Goal: Task Accomplishment & Management: Use online tool/utility

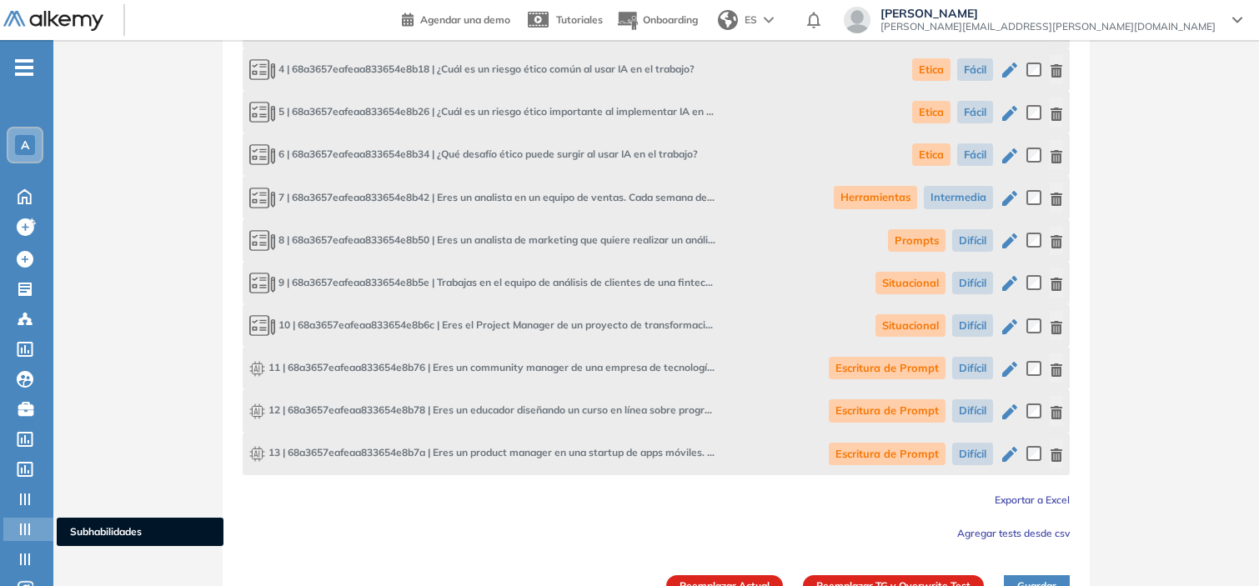
click at [20, 523] on icon at bounding box center [25, 529] width 10 height 12
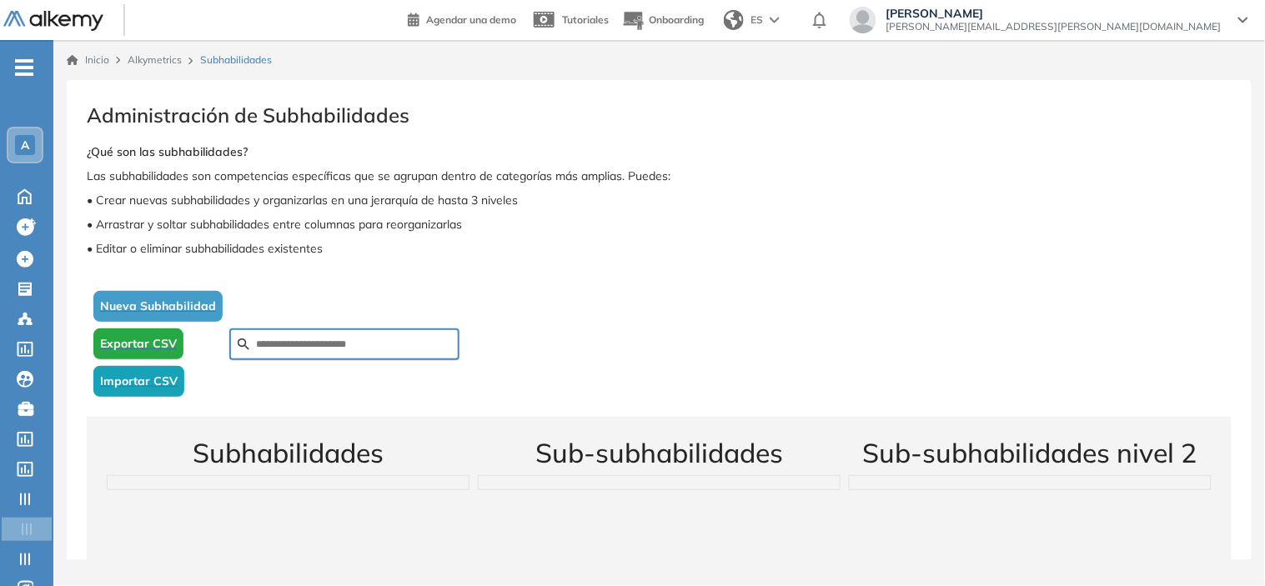
click at [198, 301] on span "Nueva Subhabilidad" at bounding box center [158, 307] width 116 height 18
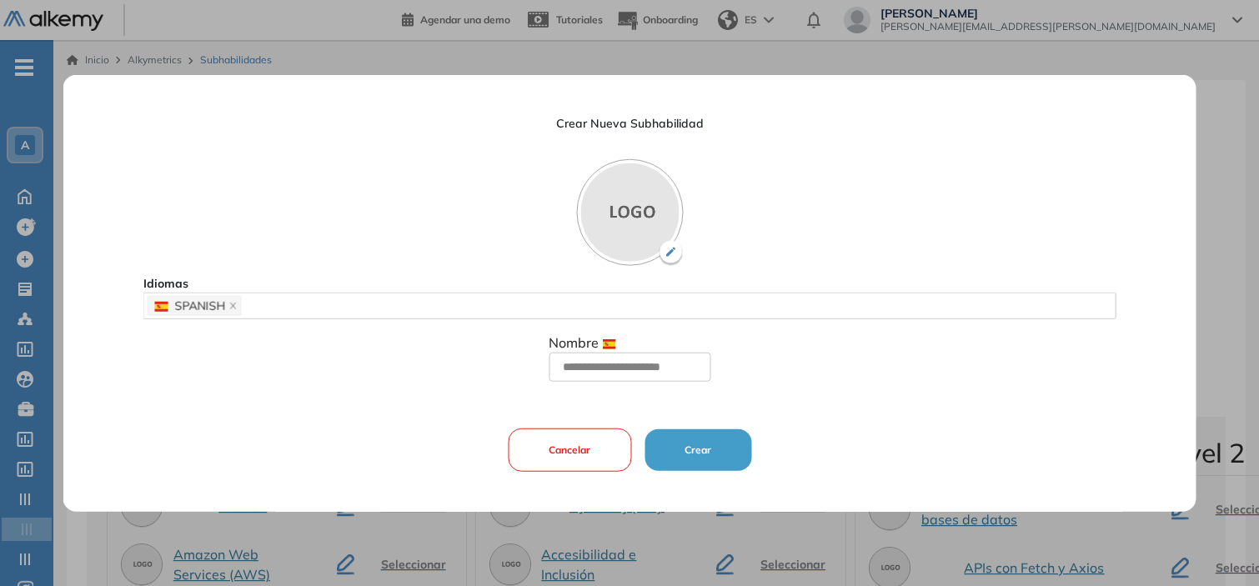
click at [630, 211] on img at bounding box center [629, 211] width 107 height 107
click at [634, 365] on input "text" at bounding box center [629, 367] width 162 height 30
drag, startPoint x: 593, startPoint y: 455, endPoint x: 673, endPoint y: 68, distance: 395.8
click at [593, 455] on button "Cancelar" at bounding box center [569, 449] width 123 height 43
click at [567, 454] on h2 "Sub-subhabilidades" at bounding box center [661, 453] width 372 height 32
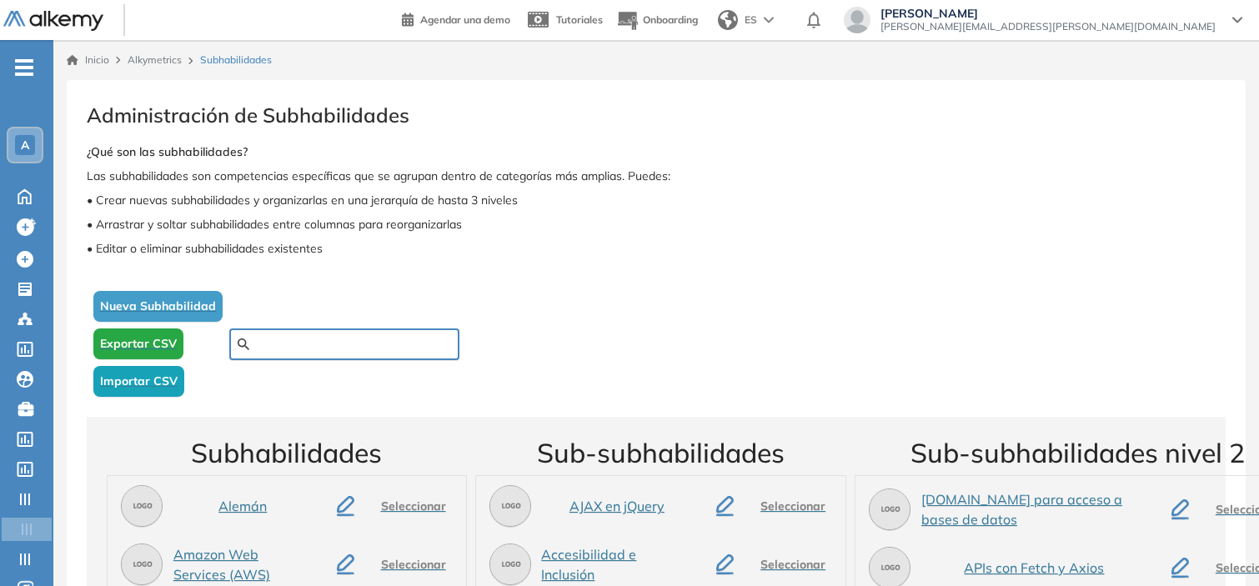
click at [350, 337] on input "text" at bounding box center [353, 344] width 195 height 15
click at [360, 337] on input "text" at bounding box center [353, 344] width 195 height 15
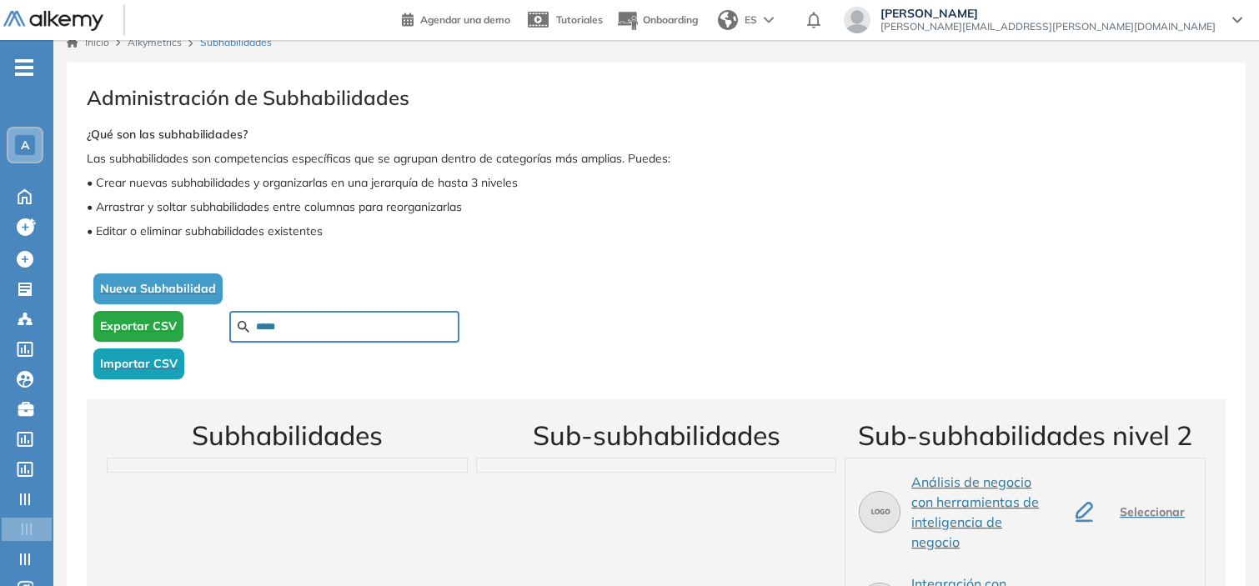
scroll to position [168, 0]
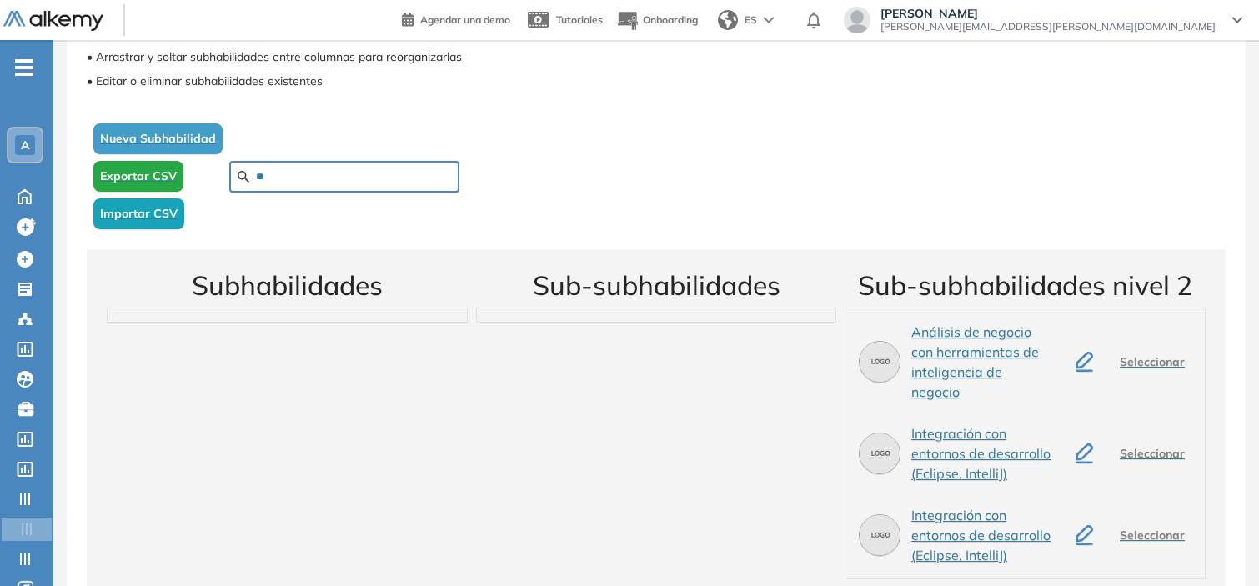
type input "*"
click at [258, 171] on input "text" at bounding box center [353, 176] width 195 height 15
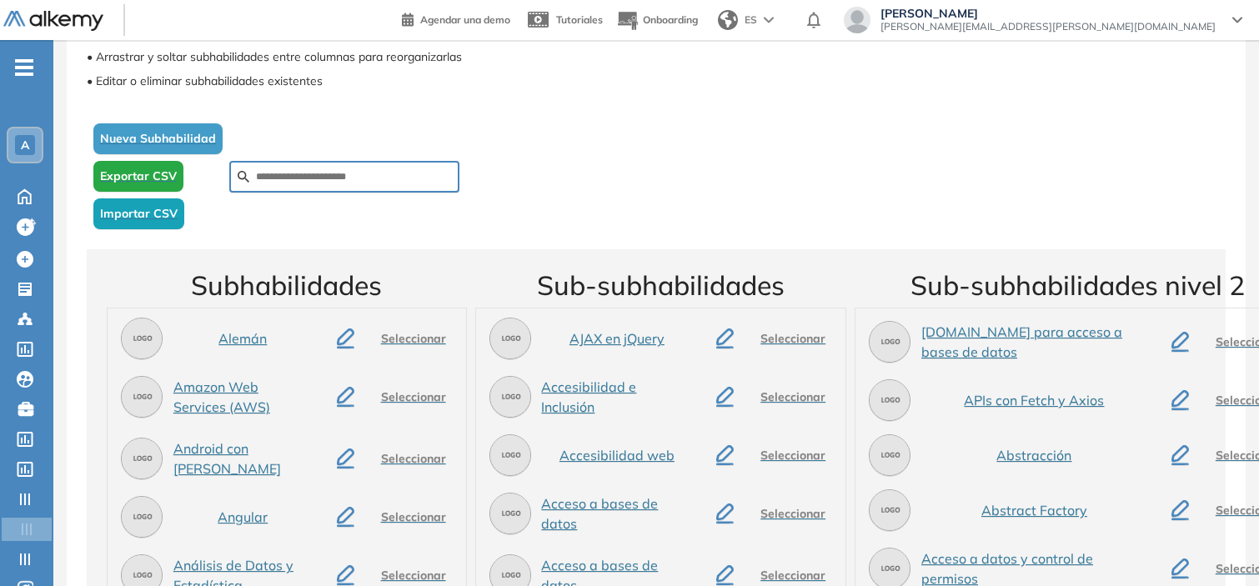
click at [138, 217] on span "Importar CSV" at bounding box center [139, 214] width 78 height 18
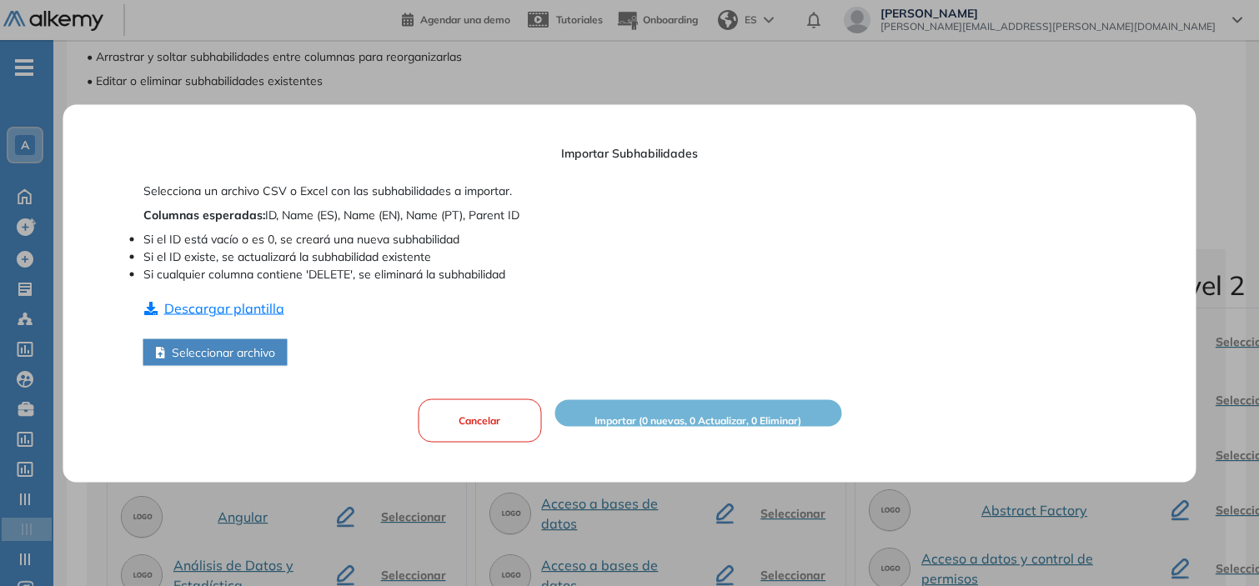
click at [221, 303] on button "Descargar plantilla" at bounding box center [214, 308] width 142 height 22
click at [593, 106] on div "Importar Subhabilidades Selecciona un archivo CSV o Excel con las subhabilidade…" at bounding box center [629, 293] width 973 height 378
click at [484, 412] on button "Cancelar" at bounding box center [479, 419] width 123 height 43
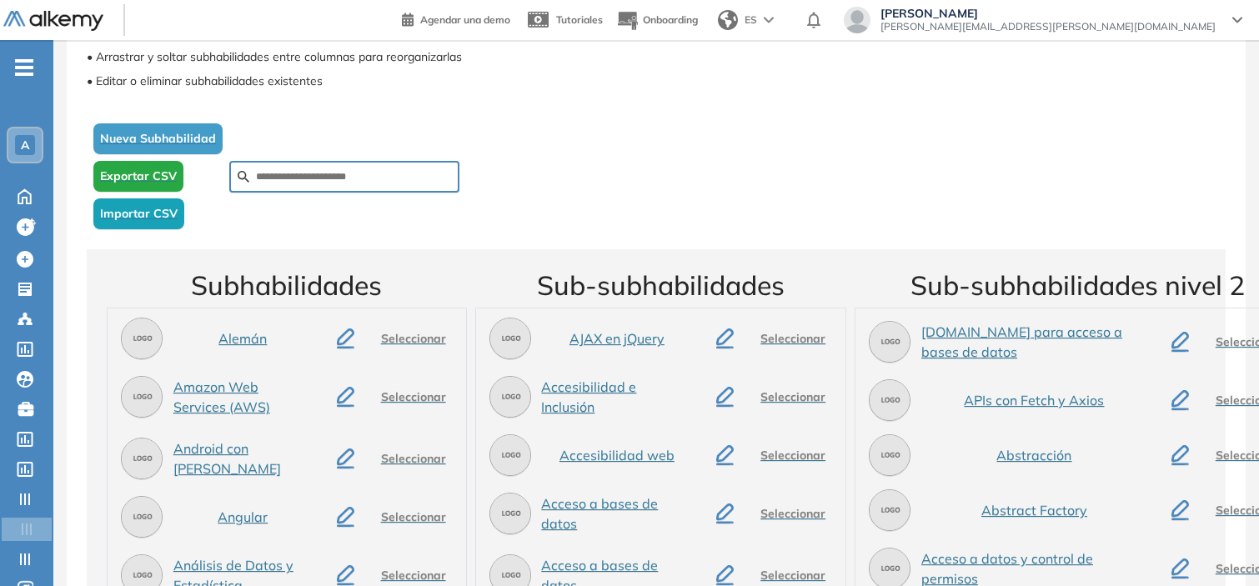
click at [172, 128] on button "Nueva Subhabilidad" at bounding box center [157, 138] width 129 height 31
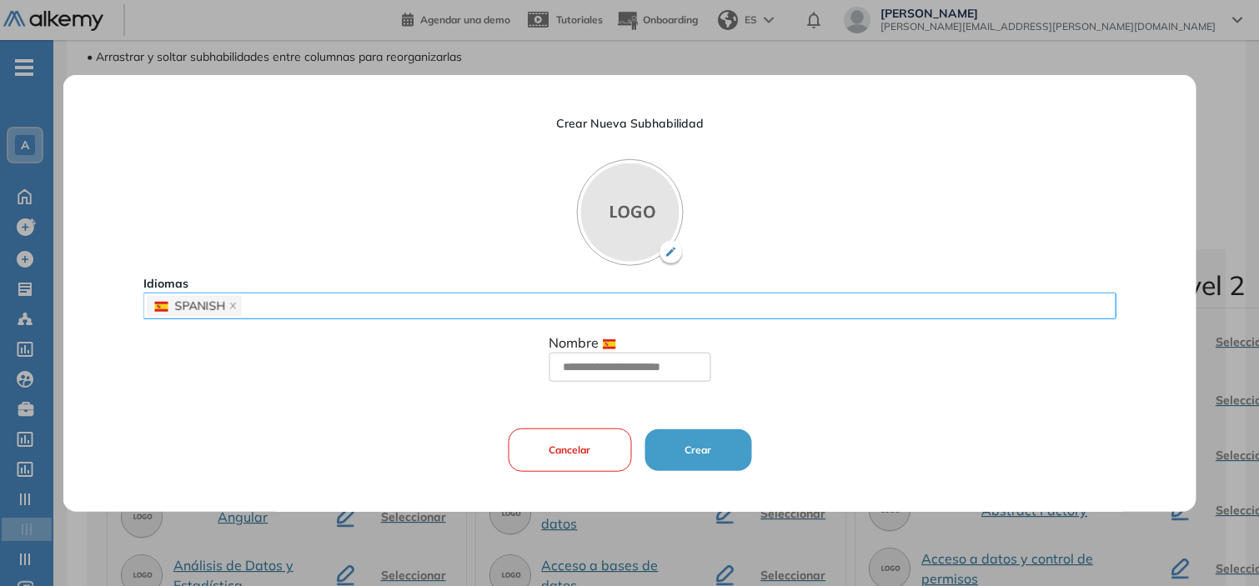
click at [263, 302] on div "SPANISH" at bounding box center [630, 304] width 964 height 23
click at [278, 304] on div "SPANISH" at bounding box center [630, 304] width 964 height 23
click at [417, 304] on div "SPANISH" at bounding box center [630, 304] width 964 height 23
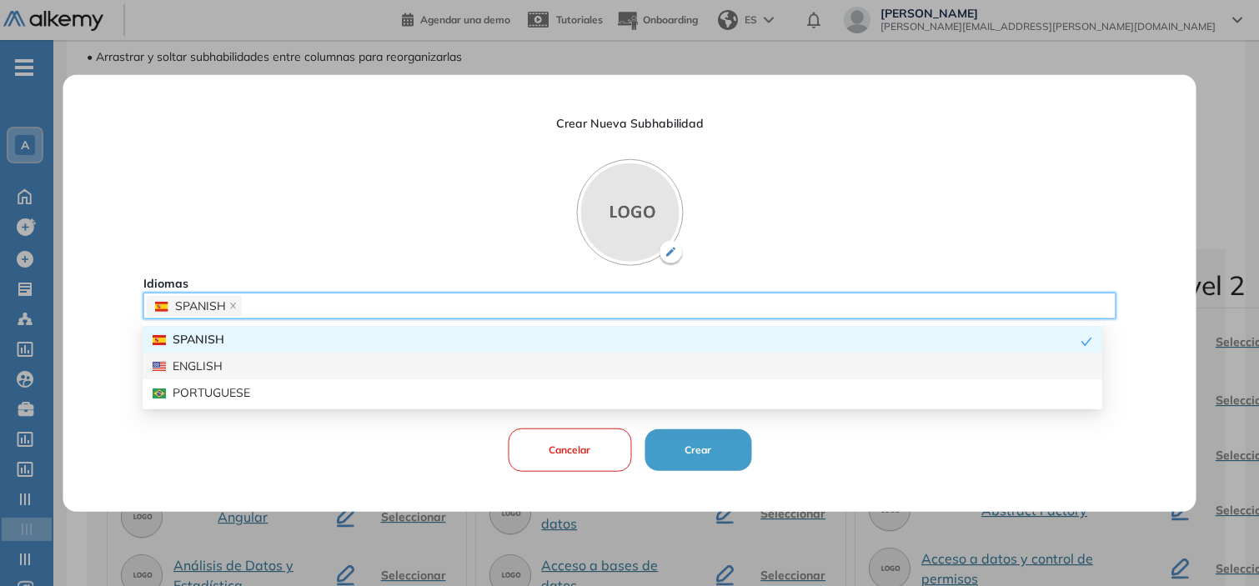
click at [253, 368] on div "ENGLISH" at bounding box center [622, 366] width 939 height 18
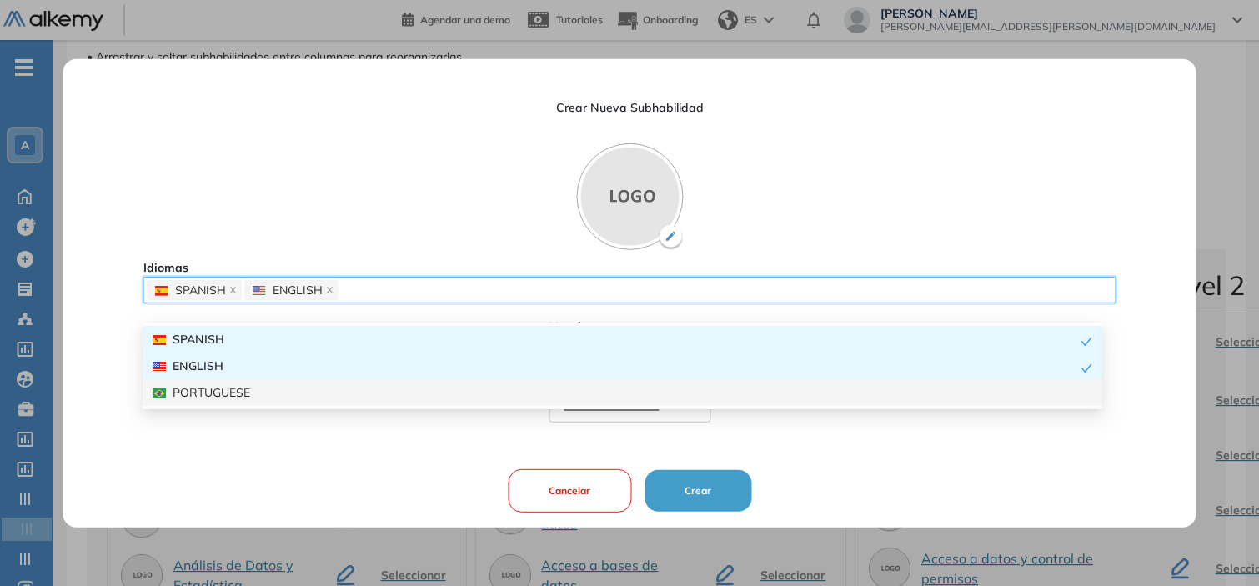
click at [258, 393] on div "PORTUGUESE" at bounding box center [622, 392] width 939 height 18
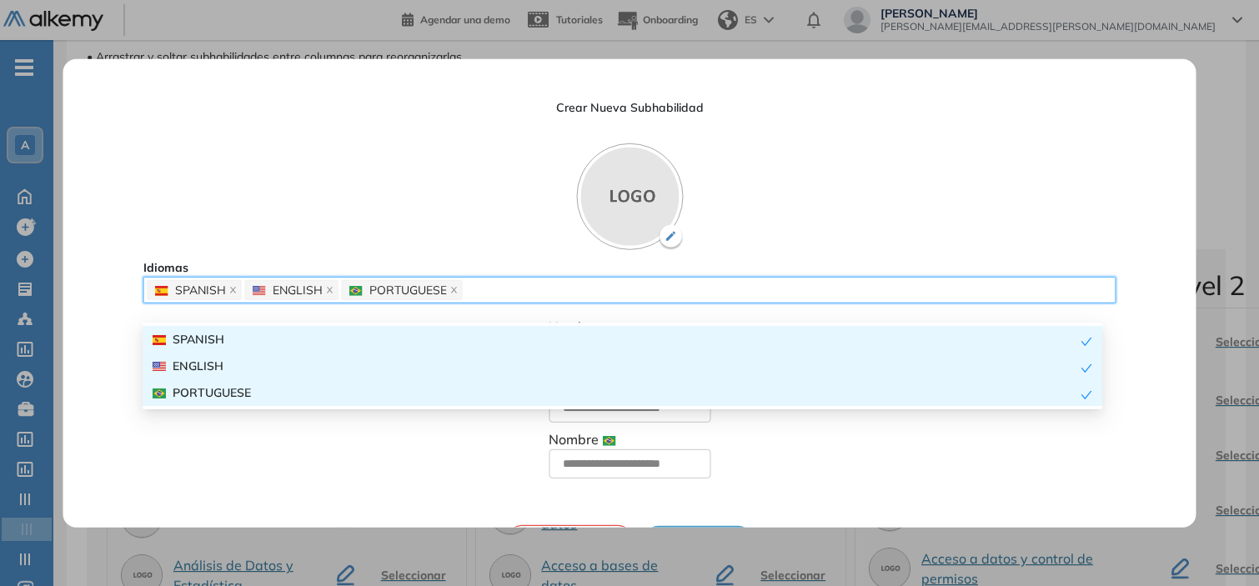
click at [404, 226] on div "Crear Nueva Subhabilidad Idiomas SPANISH ENGLISH PORTUGUESE Nombre Nombre Nombr…" at bounding box center [629, 333] width 973 height 550
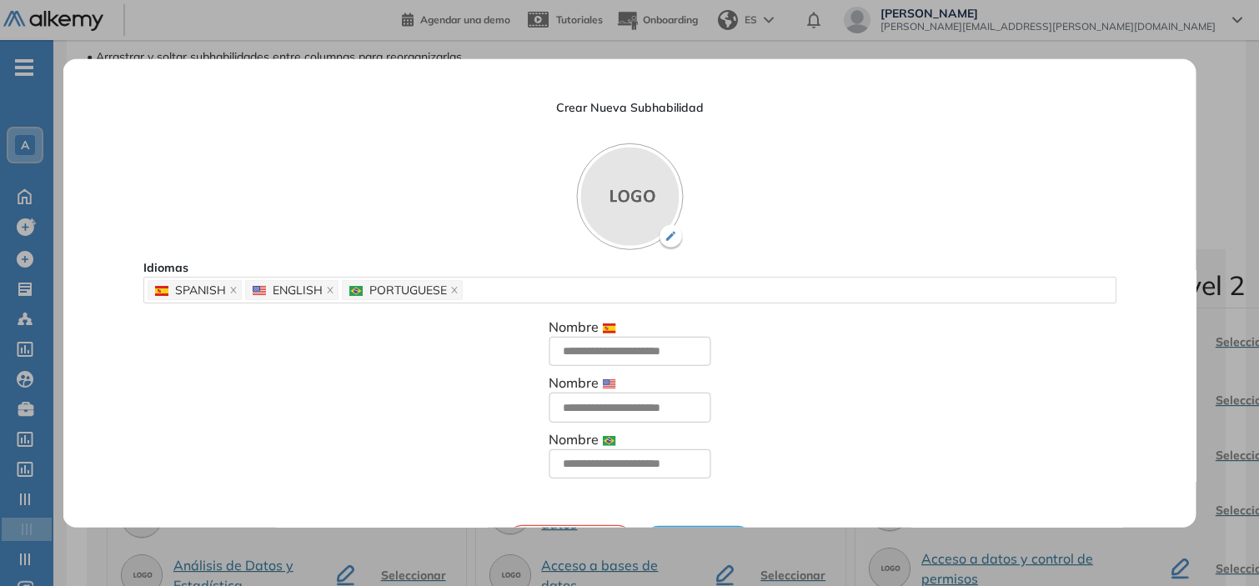
scroll to position [81, 0]
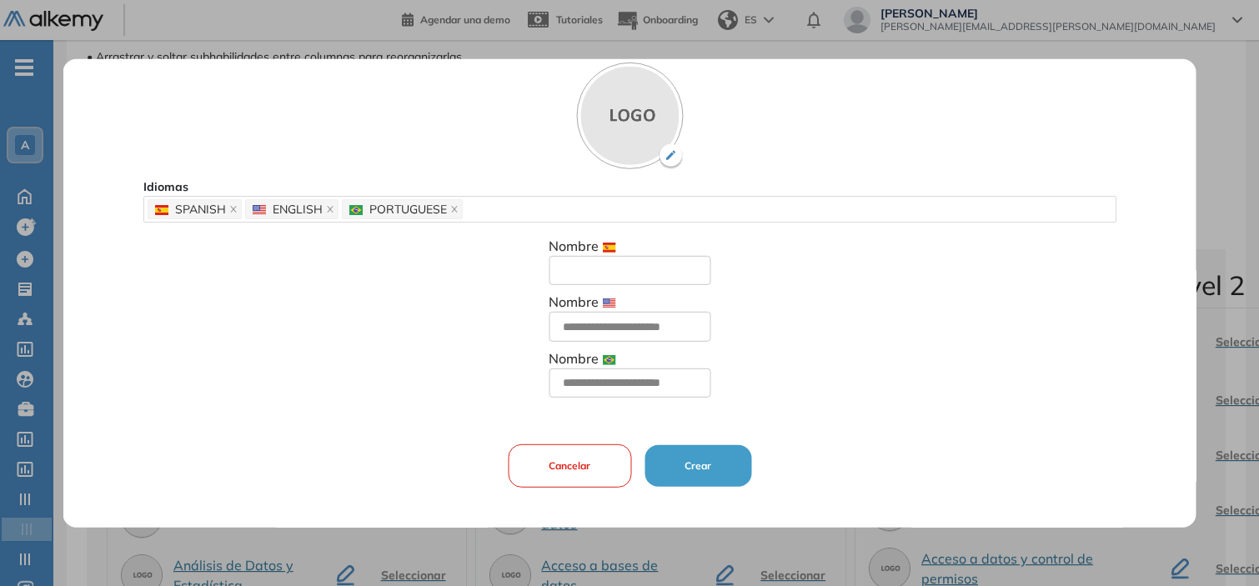
click at [610, 278] on input "text" at bounding box center [629, 270] width 162 height 30
type input "**********"
click at [634, 323] on input "text" at bounding box center [629, 327] width 162 height 30
type input "**********"
click at [599, 377] on input "text" at bounding box center [629, 383] width 162 height 30
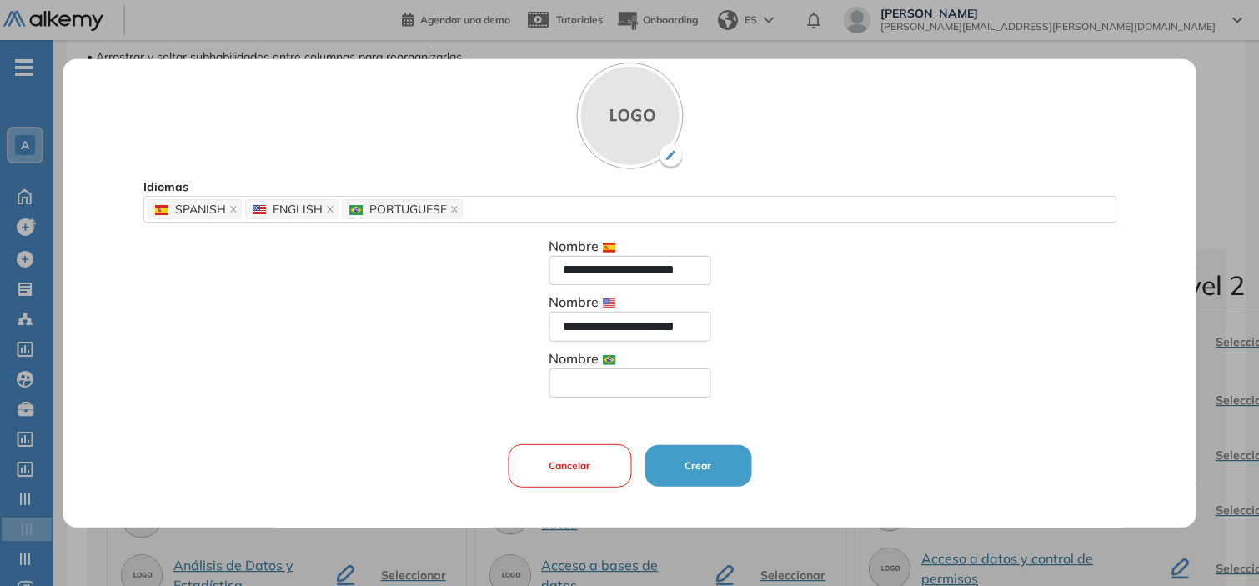
click at [609, 379] on input "text" at bounding box center [629, 383] width 162 height 30
paste input "**********"
type input "**********"
click at [621, 273] on input "**********" at bounding box center [629, 270] width 162 height 30
click at [620, 268] on input "**********" at bounding box center [629, 270] width 162 height 30
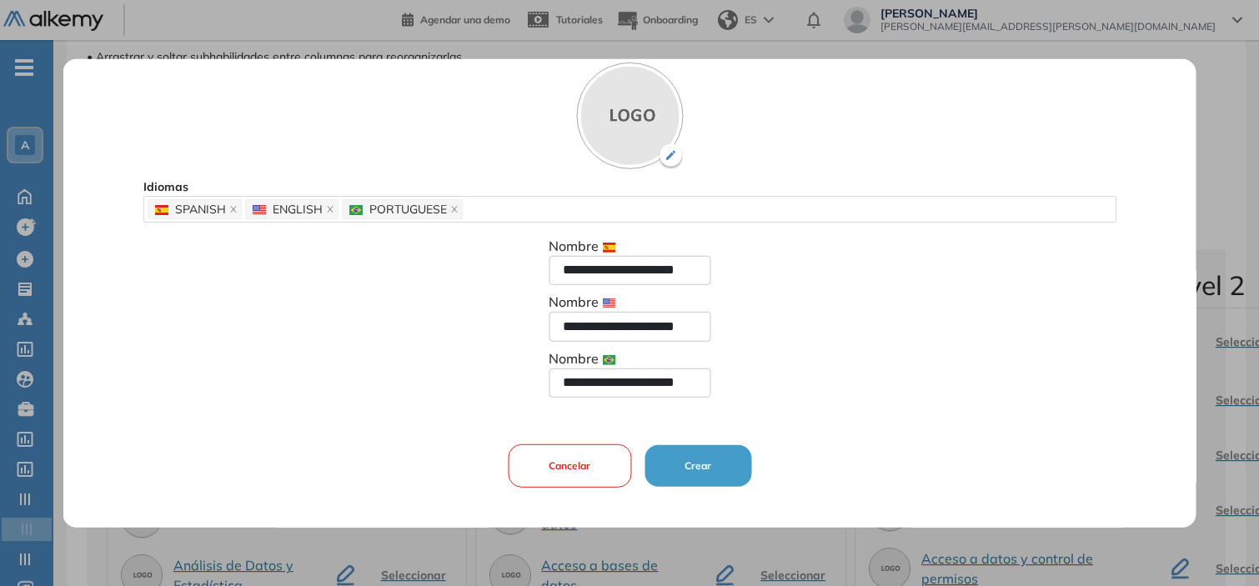
type input "**********"
click at [719, 456] on button "Crear" at bounding box center [697, 466] width 107 height 42
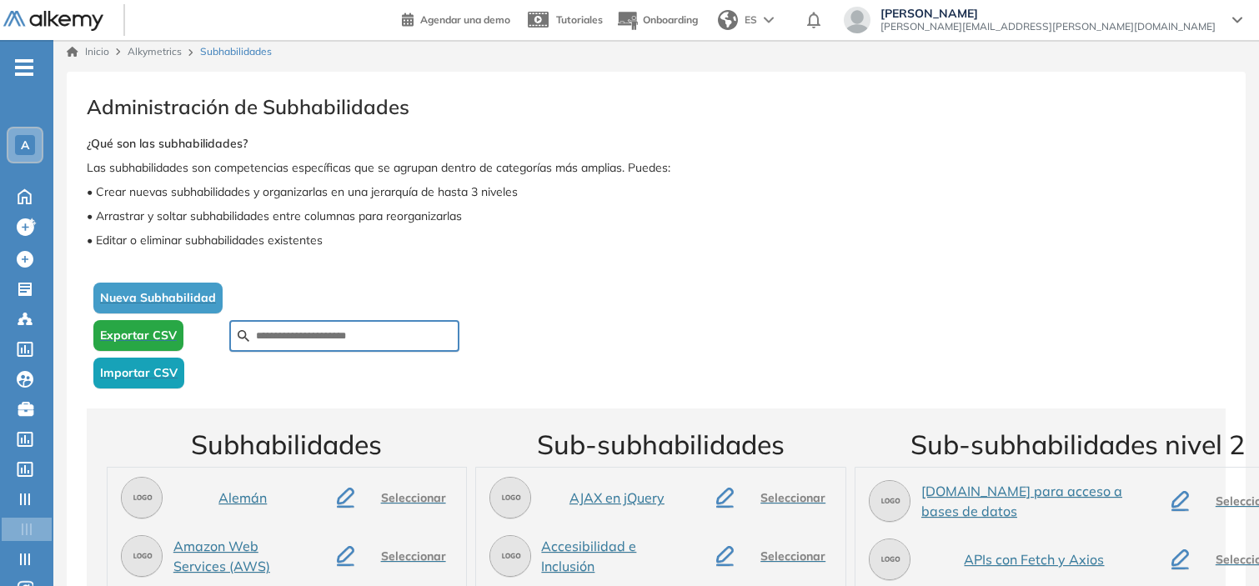
scroll to position [175, 0]
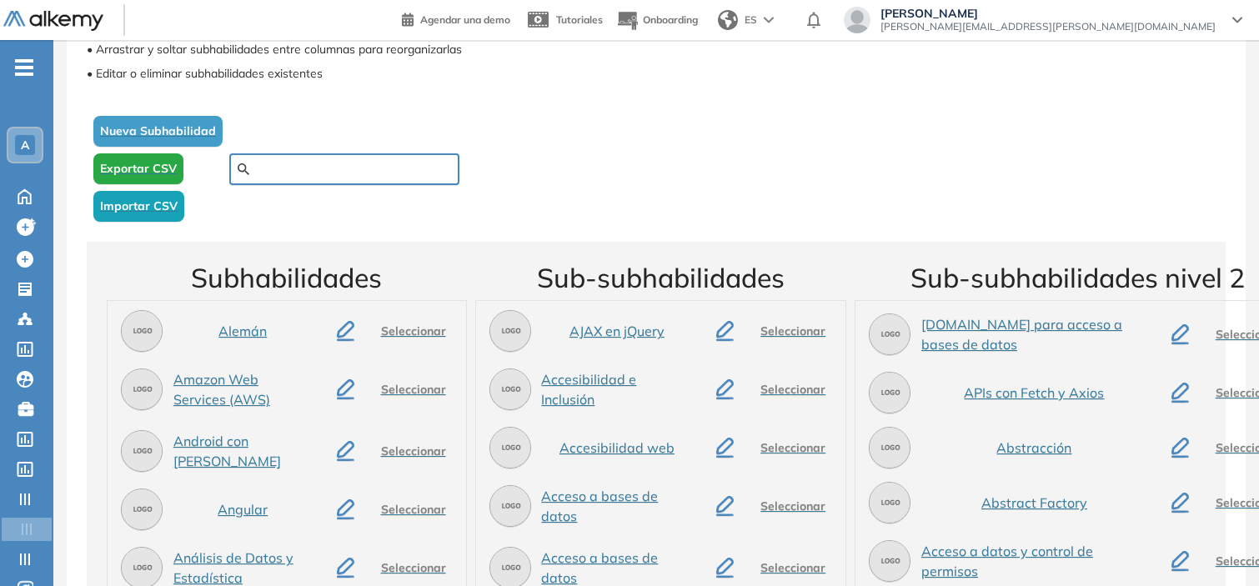
click at [344, 172] on input "text" at bounding box center [353, 169] width 195 height 15
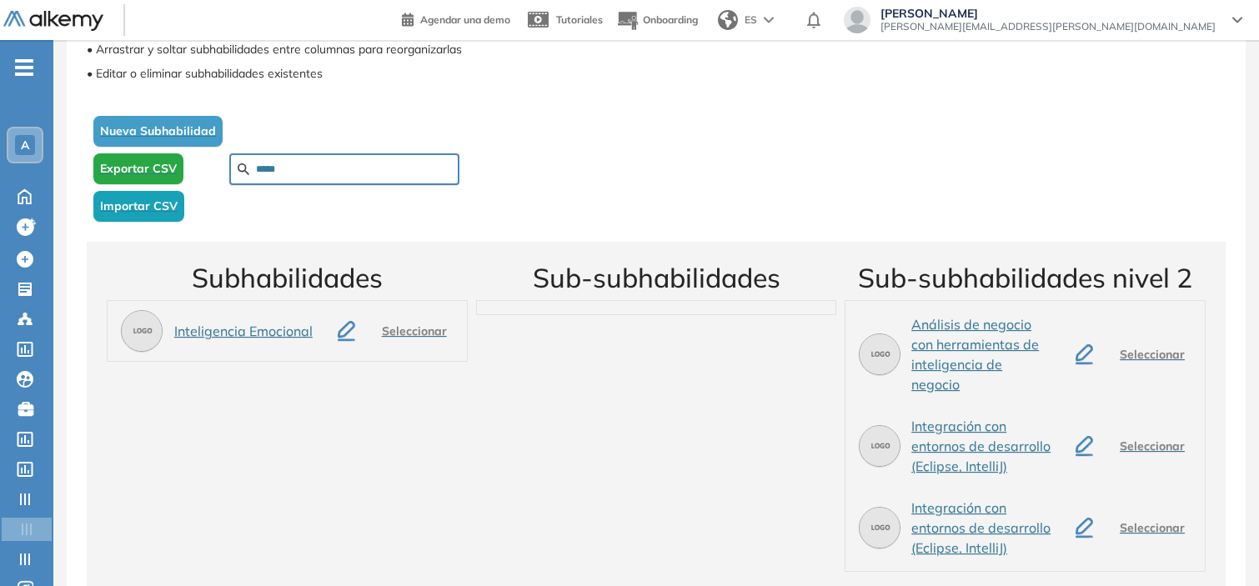
type input "*****"
click at [393, 326] on span "Seleccionar" at bounding box center [414, 332] width 65 height 18
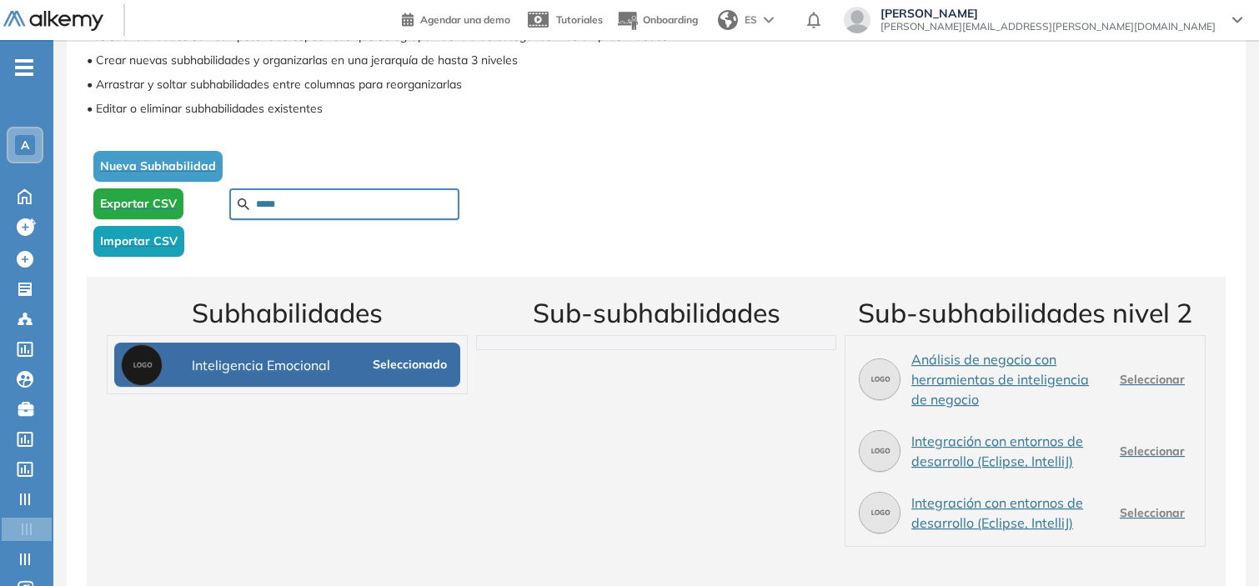
click at [393, 370] on span "Seleccionado" at bounding box center [410, 365] width 74 height 18
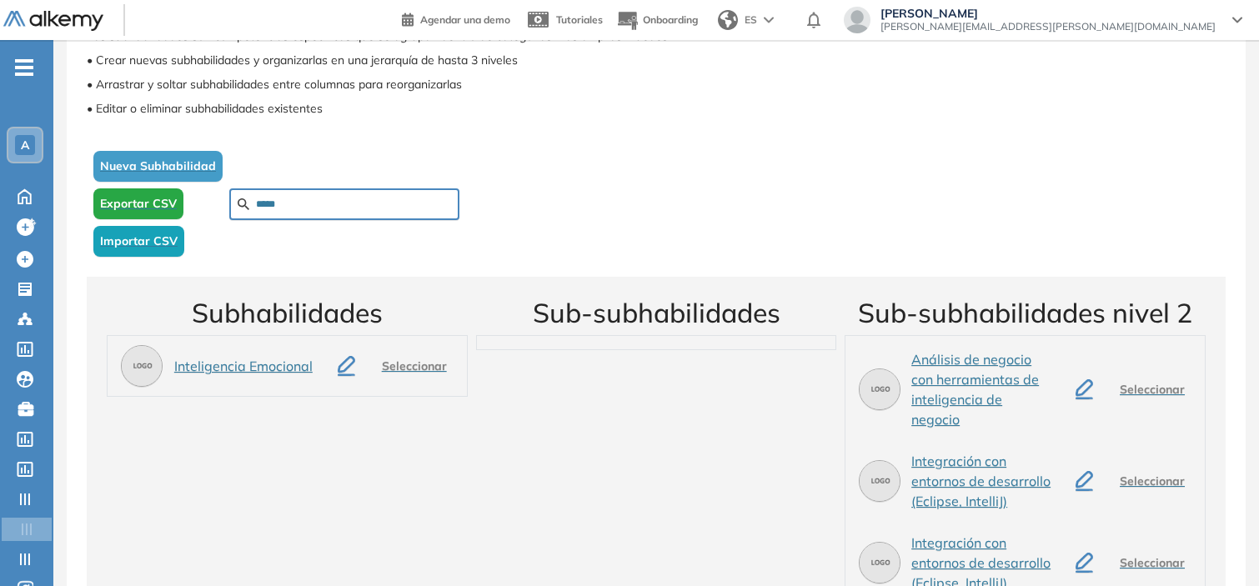
click at [347, 370] on icon "button" at bounding box center [347, 366] width 18 height 20
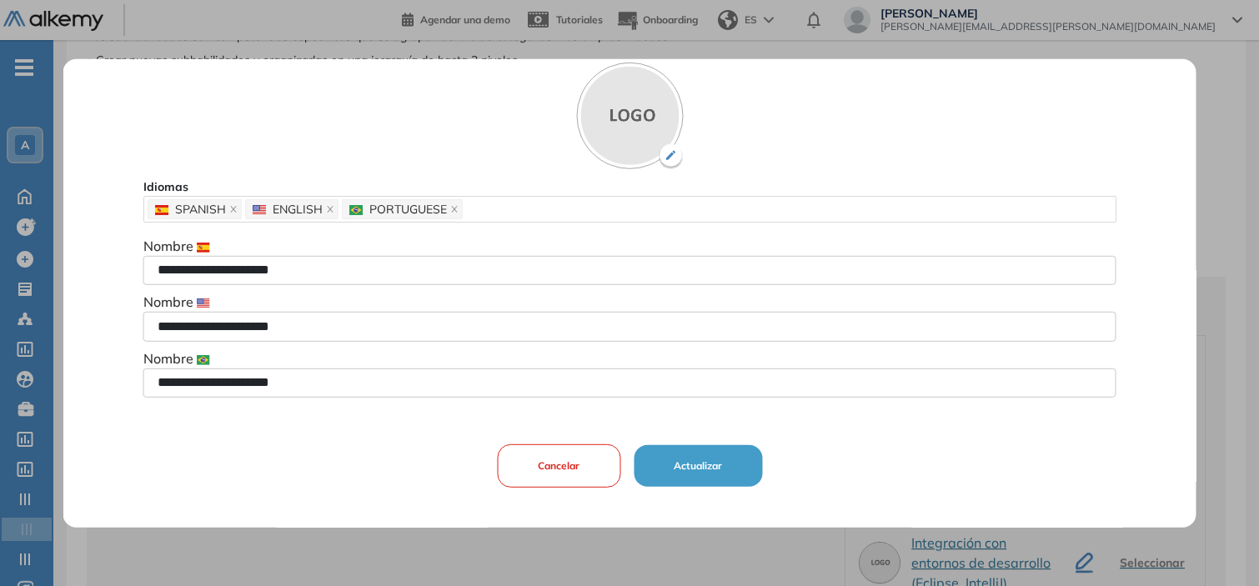
scroll to position [0, 0]
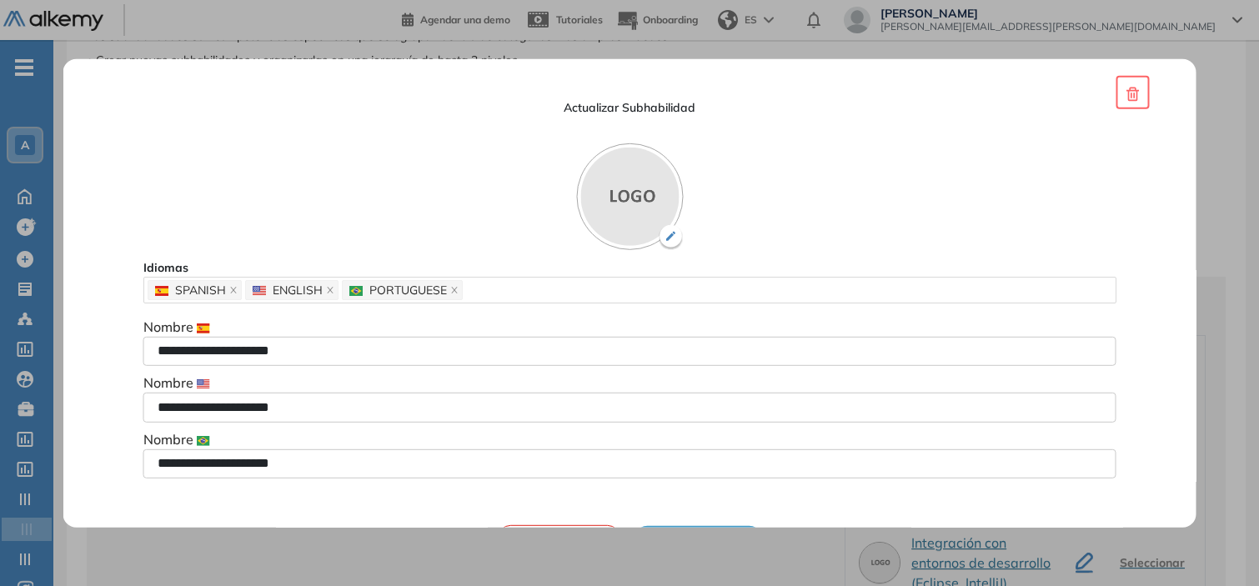
click at [1230, 187] on div at bounding box center [629, 293] width 1259 height 586
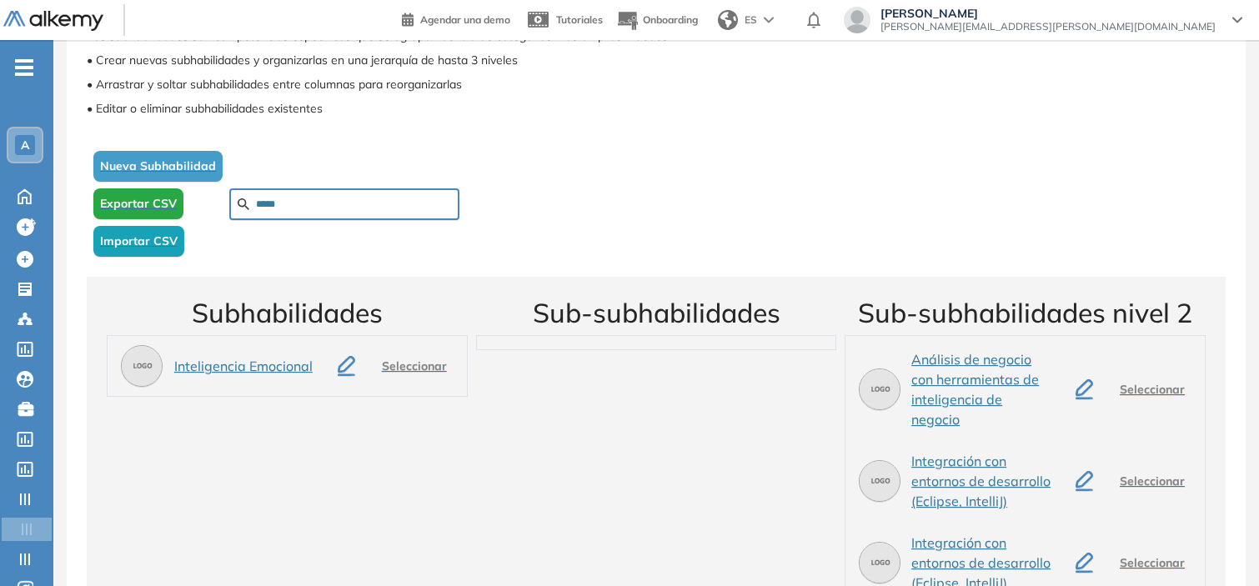
click at [419, 370] on span "Seleccionar" at bounding box center [414, 367] width 65 height 18
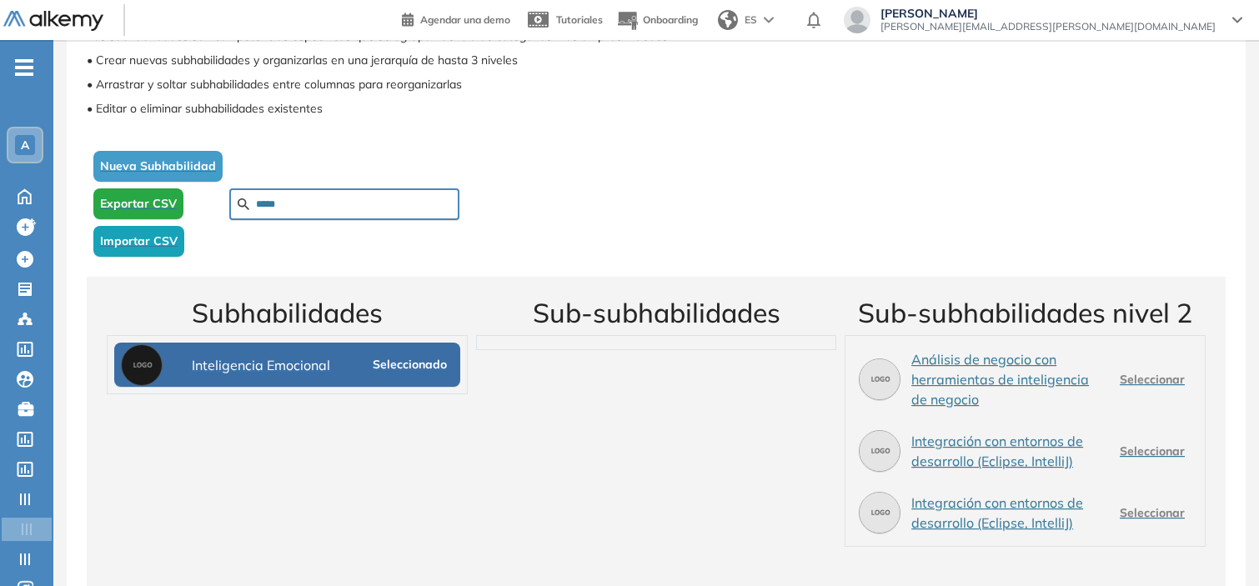
click at [419, 370] on span "Seleccionado" at bounding box center [410, 365] width 74 height 18
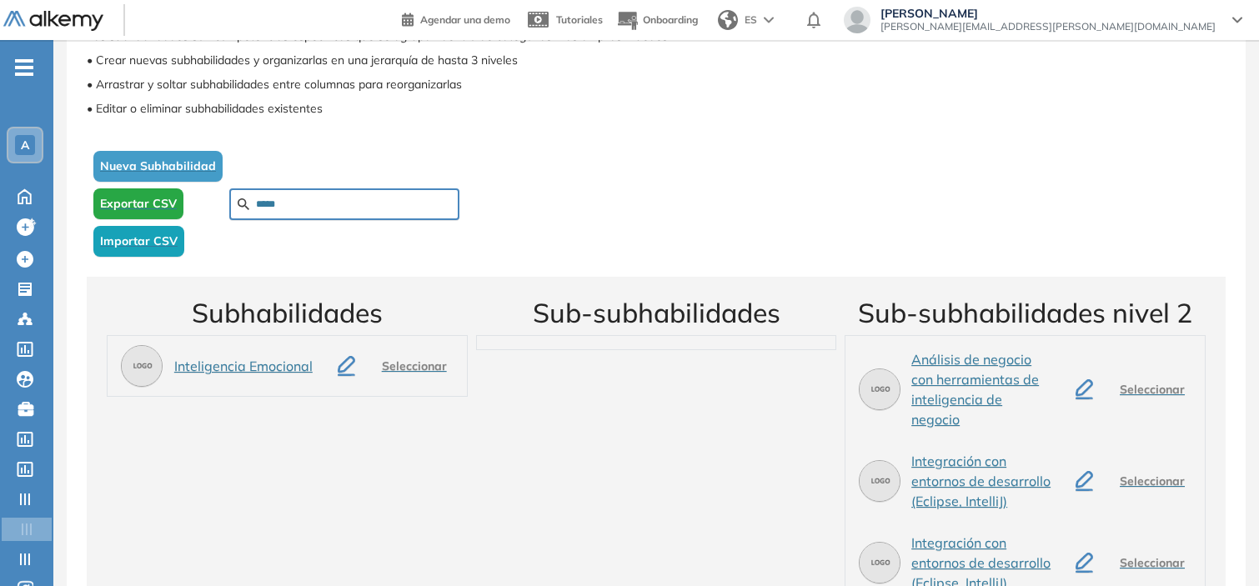
click at [163, 203] on span "Exportar CSV" at bounding box center [138, 204] width 77 height 18
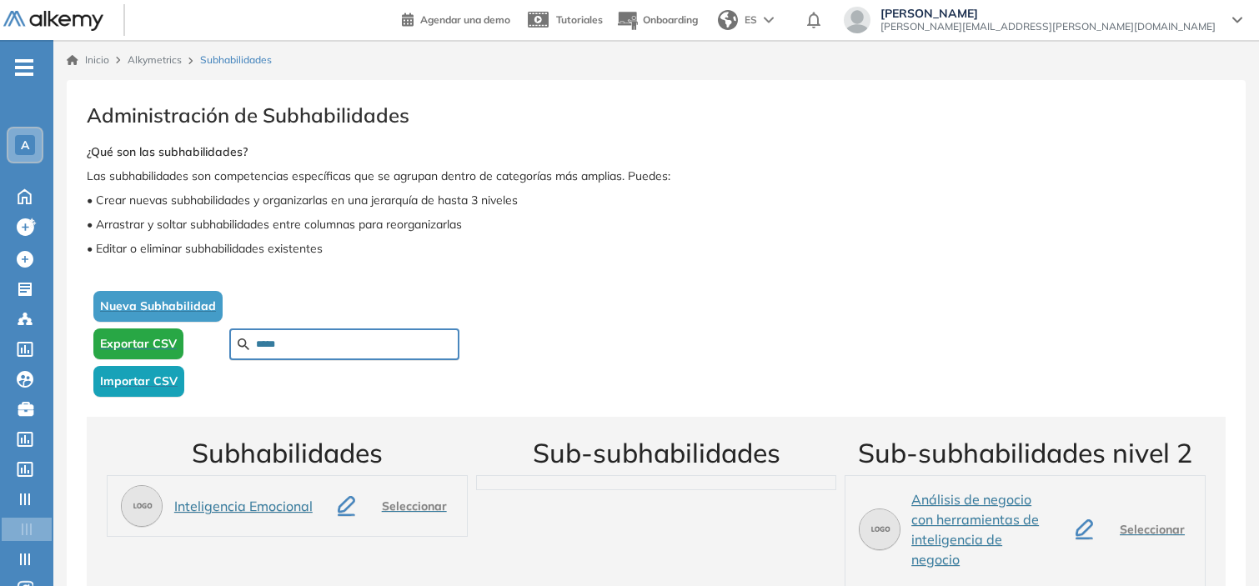
click at [150, 381] on span "Importar CSV" at bounding box center [139, 382] width 78 height 18
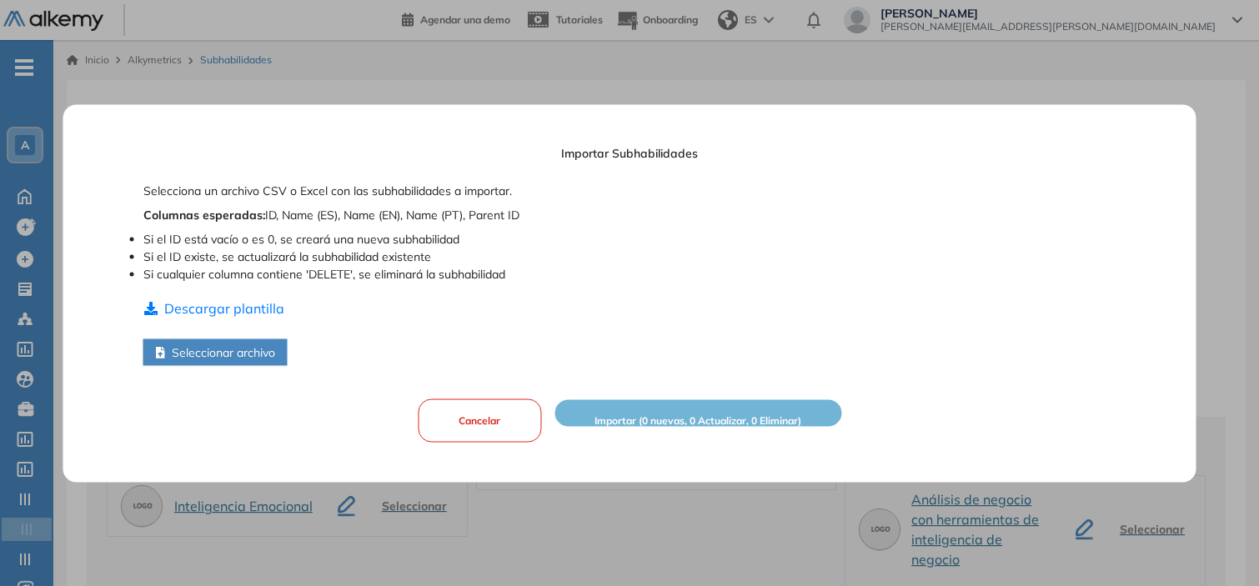
drag, startPoint x: 264, startPoint y: 213, endPoint x: 530, endPoint y: 218, distance: 266.0
click at [530, 218] on p "Columnas esperadas : ID, Name (ES), Name (EN), Name (PT), Parent ID" at bounding box center [629, 215] width 973 height 18
copy p "ID, Name (ES), Name (EN), Name (PT), Parent ID"
click at [250, 344] on button "Seleccionar archivo" at bounding box center [215, 351] width 144 height 27
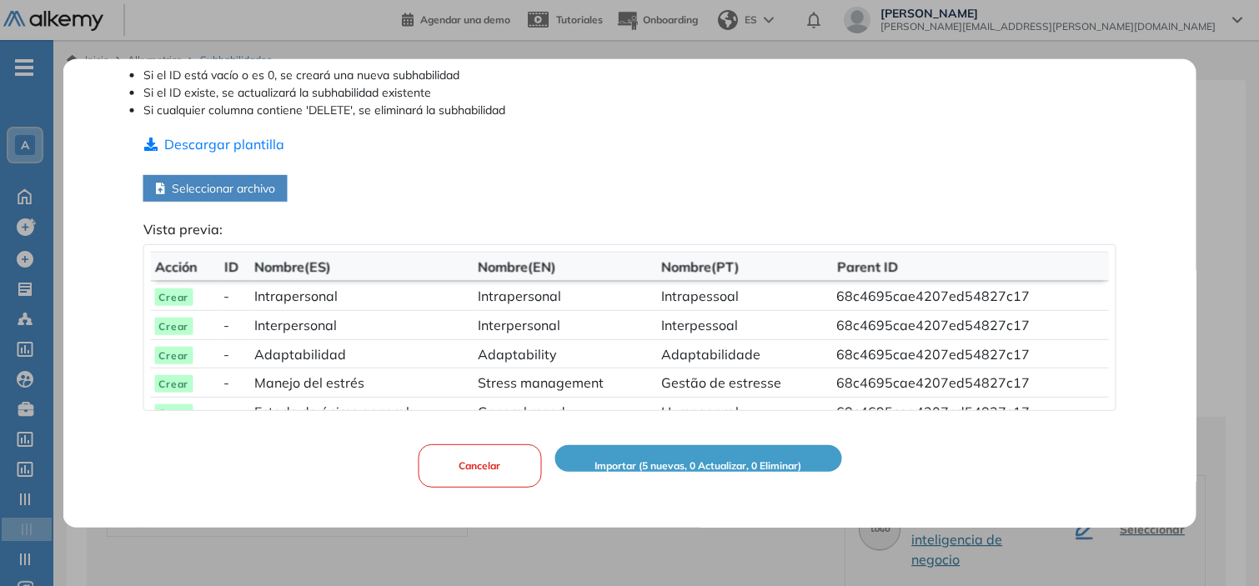
click at [694, 456] on button "Importar (5 nuevas, 0 Actualizar, 0 Eliminar)" at bounding box center [697, 458] width 287 height 27
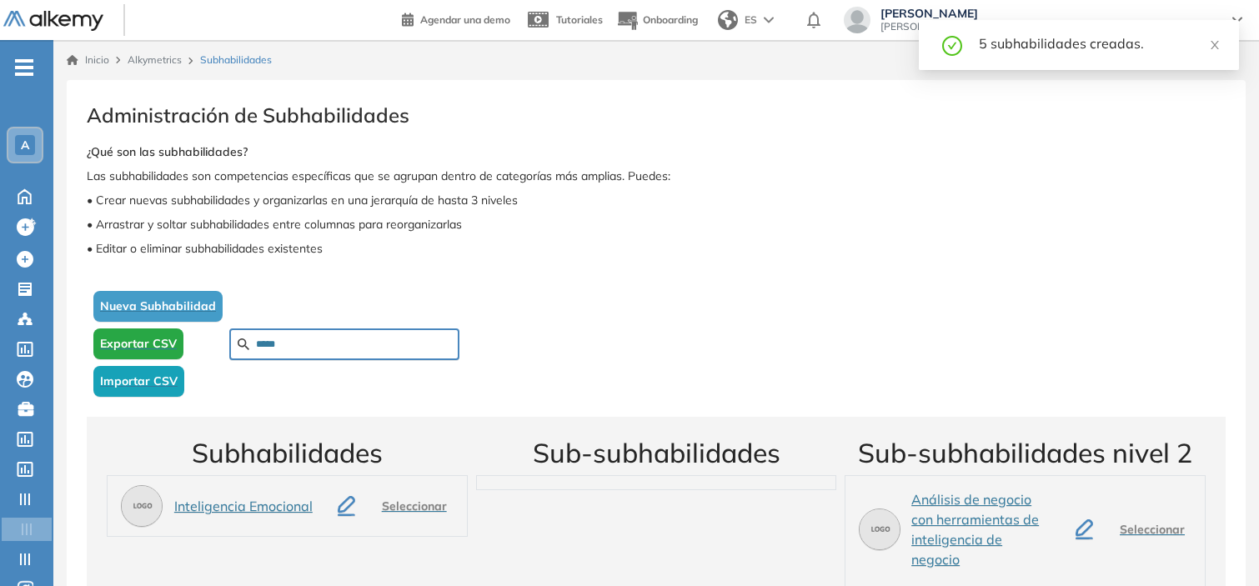
scroll to position [180, 0]
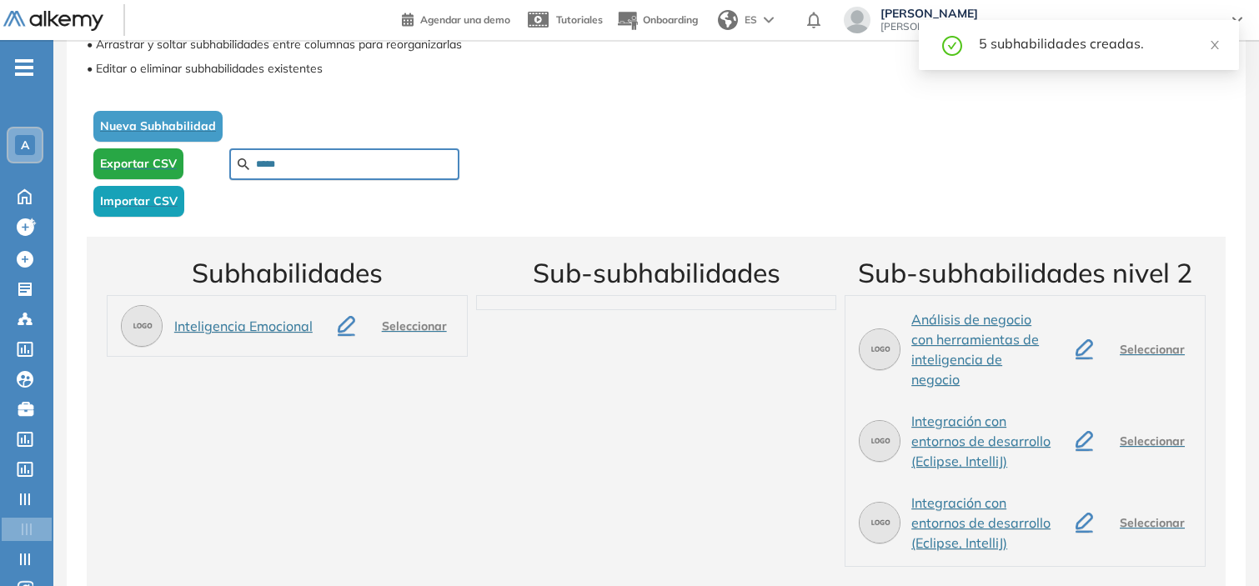
click at [429, 323] on span "Seleccionar" at bounding box center [414, 327] width 65 height 18
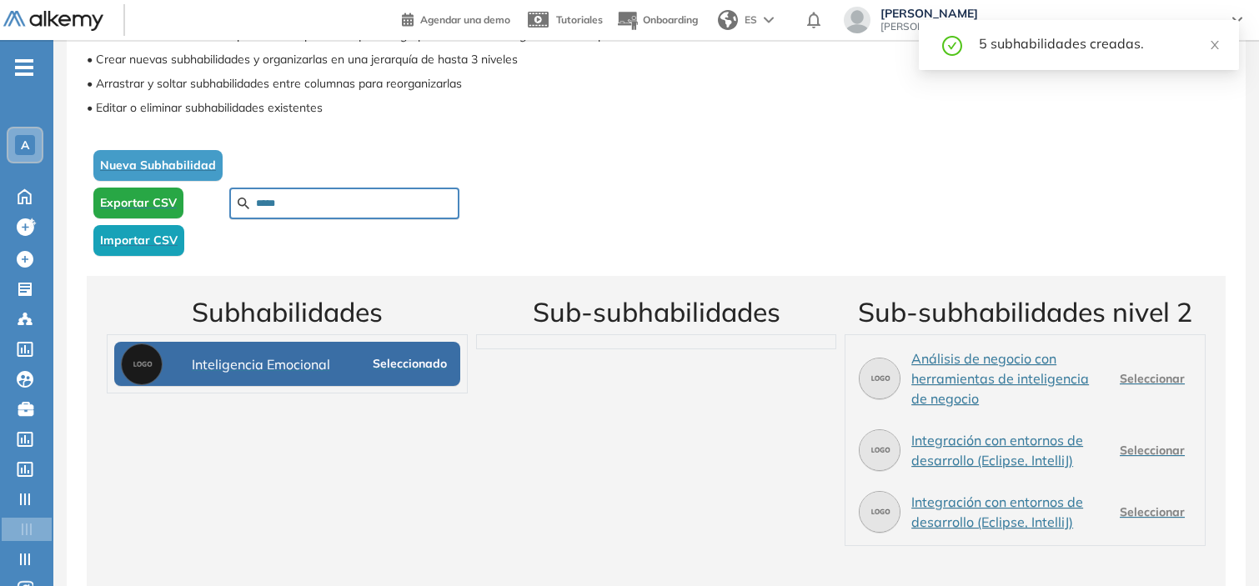
scroll to position [140, 0]
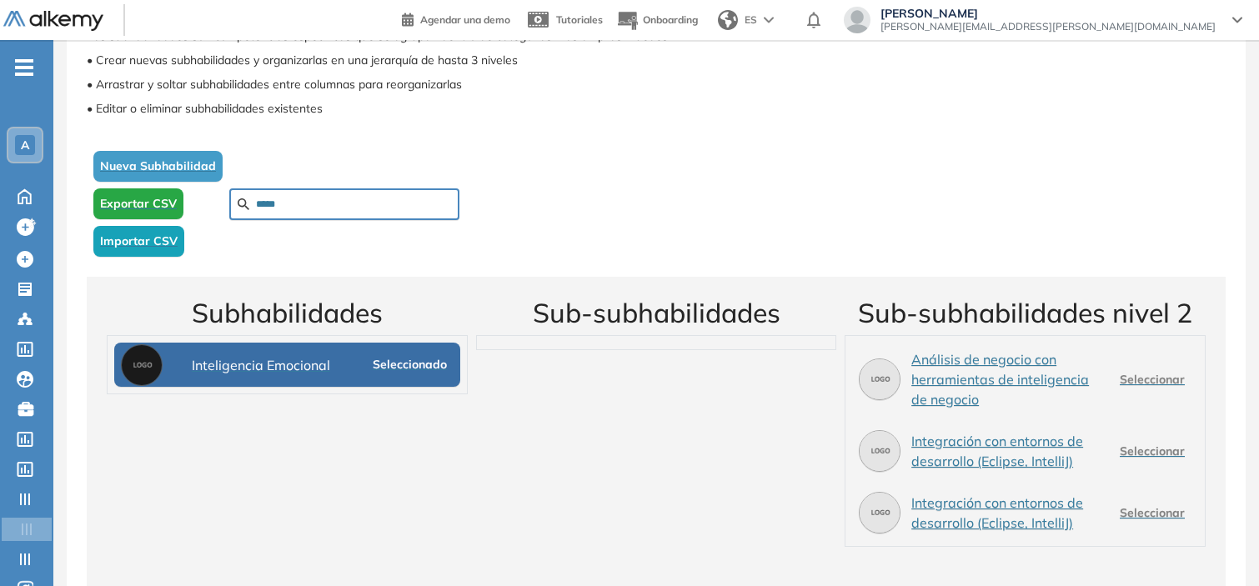
click at [378, 212] on div "*****" at bounding box center [344, 204] width 230 height 32
drag, startPoint x: 378, startPoint y: 212, endPoint x: 363, endPoint y: 202, distance: 18.0
click at [363, 202] on div "*****" at bounding box center [344, 204] width 230 height 32
click at [363, 202] on input "*****" at bounding box center [353, 204] width 195 height 15
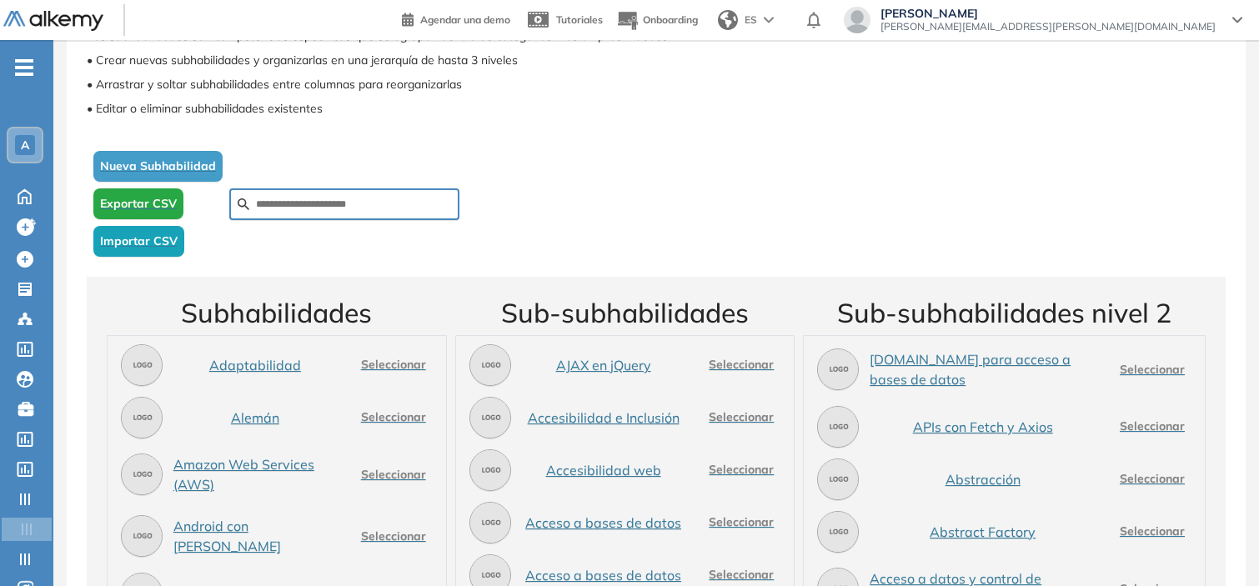
click at [503, 187] on div "Nueva Subhabilidad Exportar CSV Importar CSV" at bounding box center [656, 203] width 1139 height 119
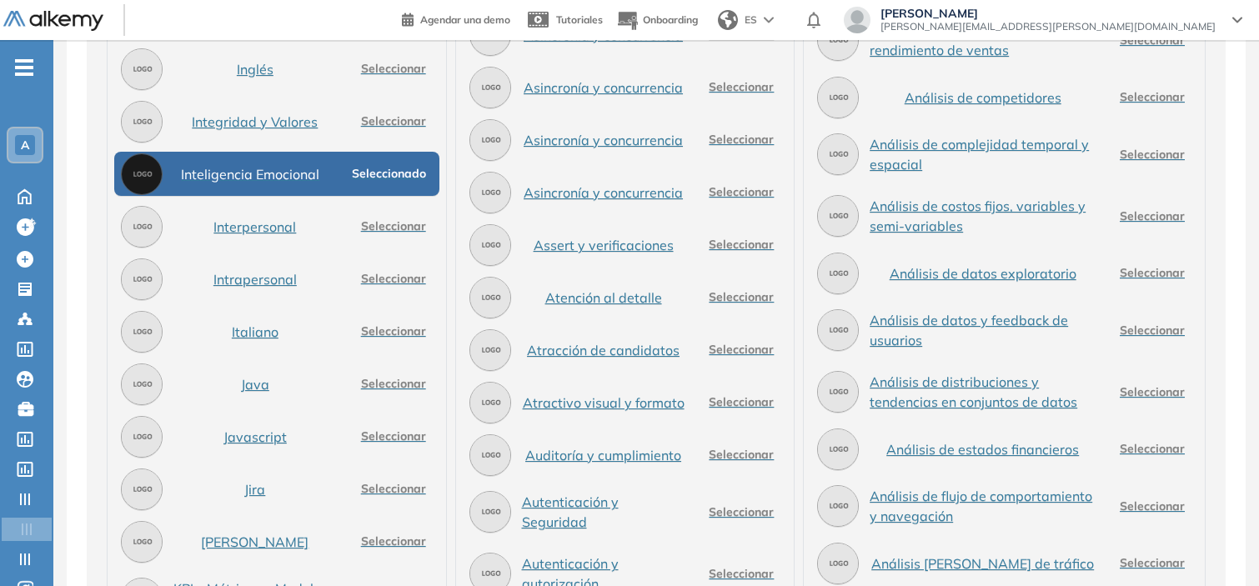
scroll to position [3473, 0]
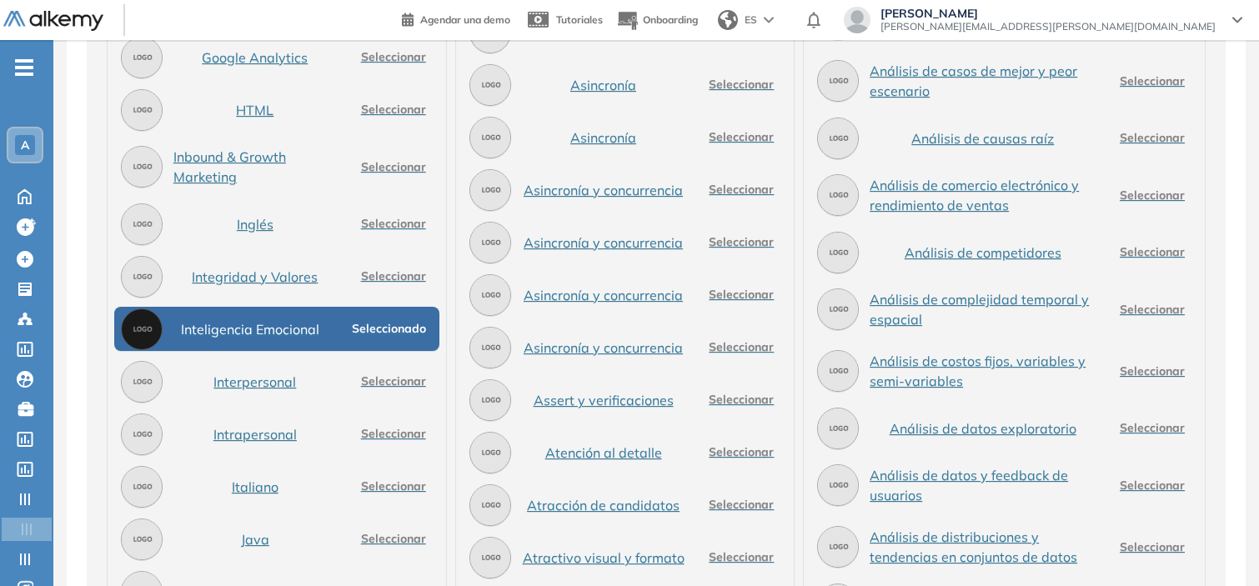
click at [423, 320] on span "Seleccionado" at bounding box center [389, 329] width 74 height 18
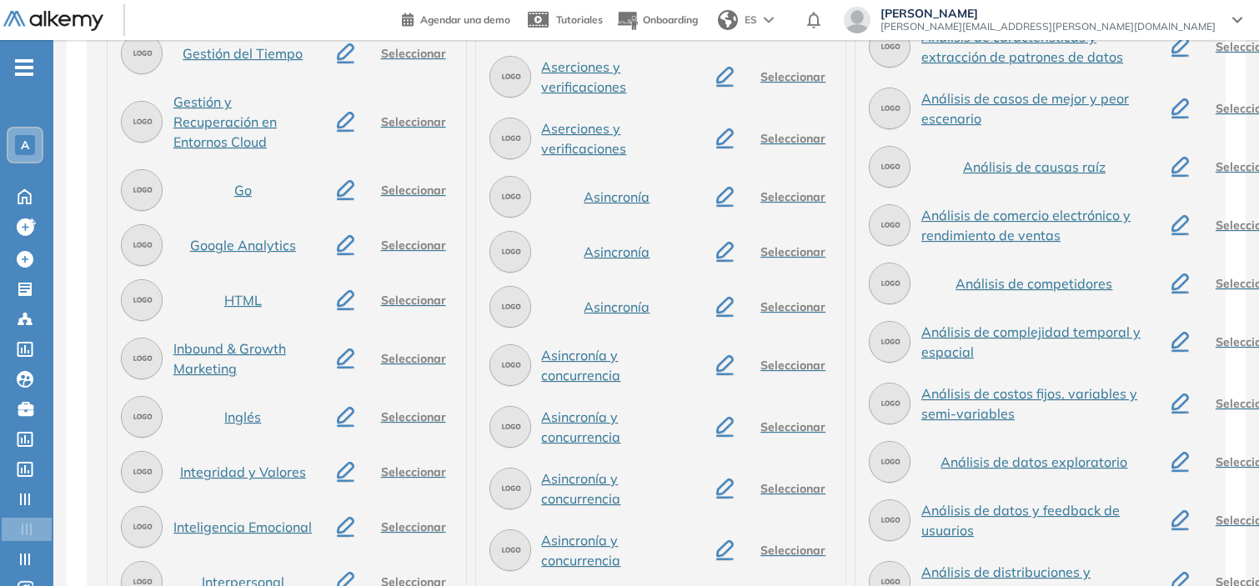
scroll to position [3735, 0]
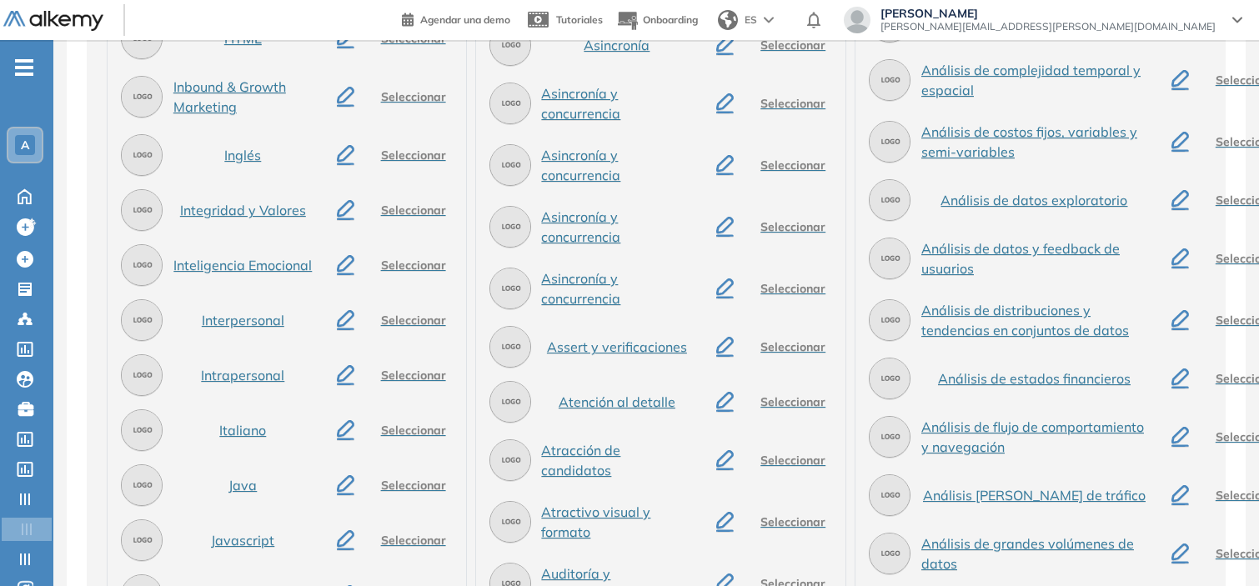
click at [408, 274] on span "Seleccionar" at bounding box center [413, 266] width 65 height 18
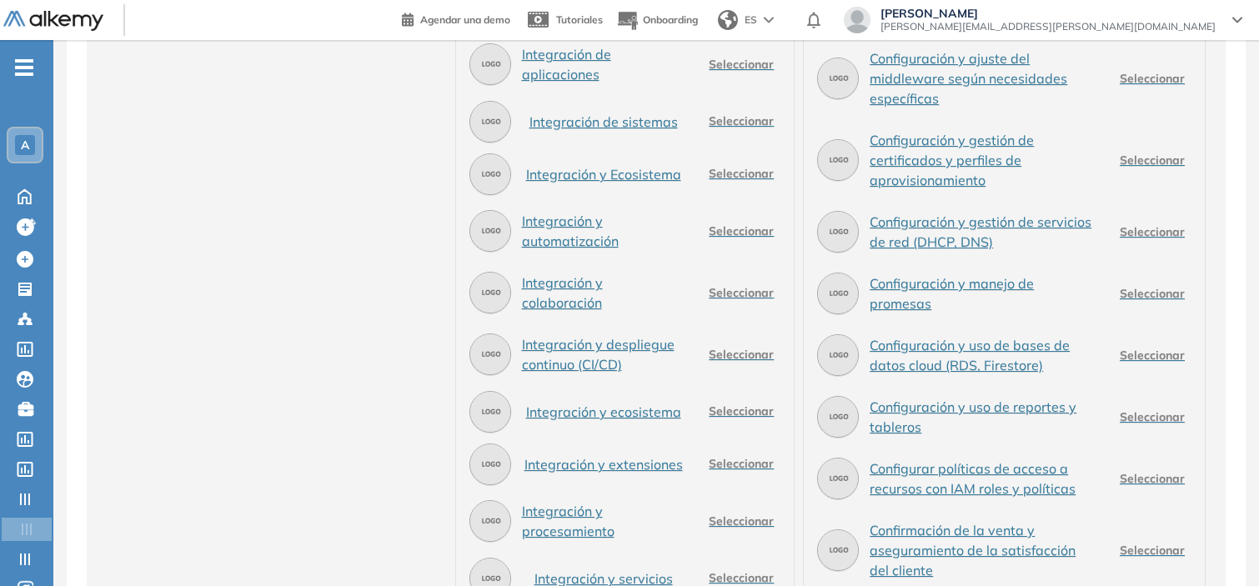
scroll to position [30371, 0]
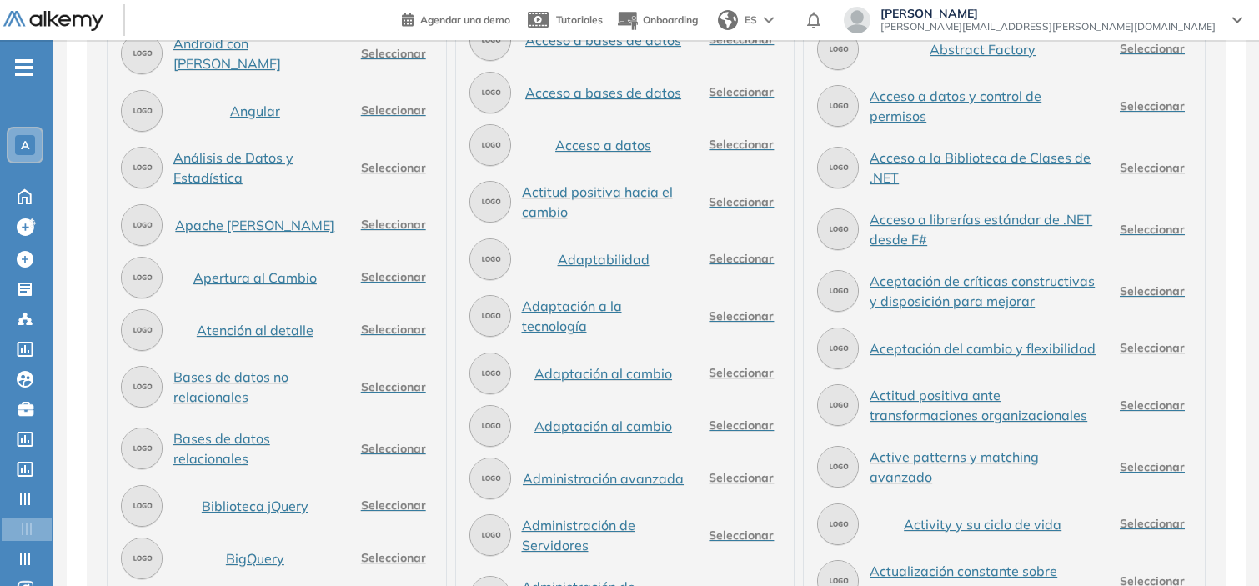
scroll to position [622, 0]
click at [774, 254] on span "Seleccionar" at bounding box center [741, 260] width 65 height 18
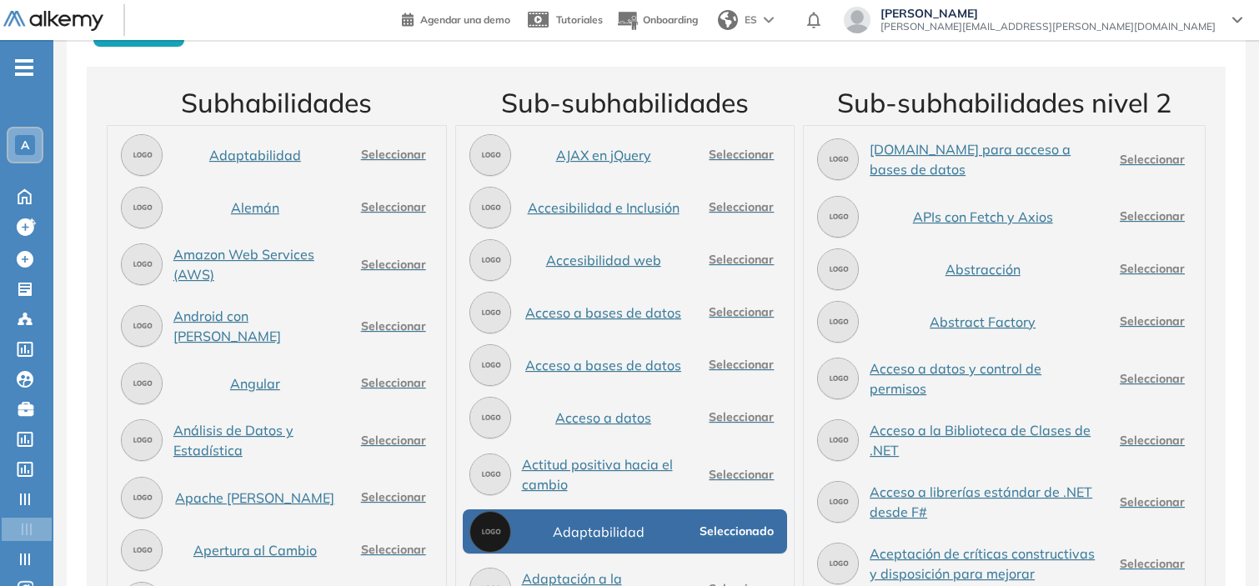
scroll to position [0, 0]
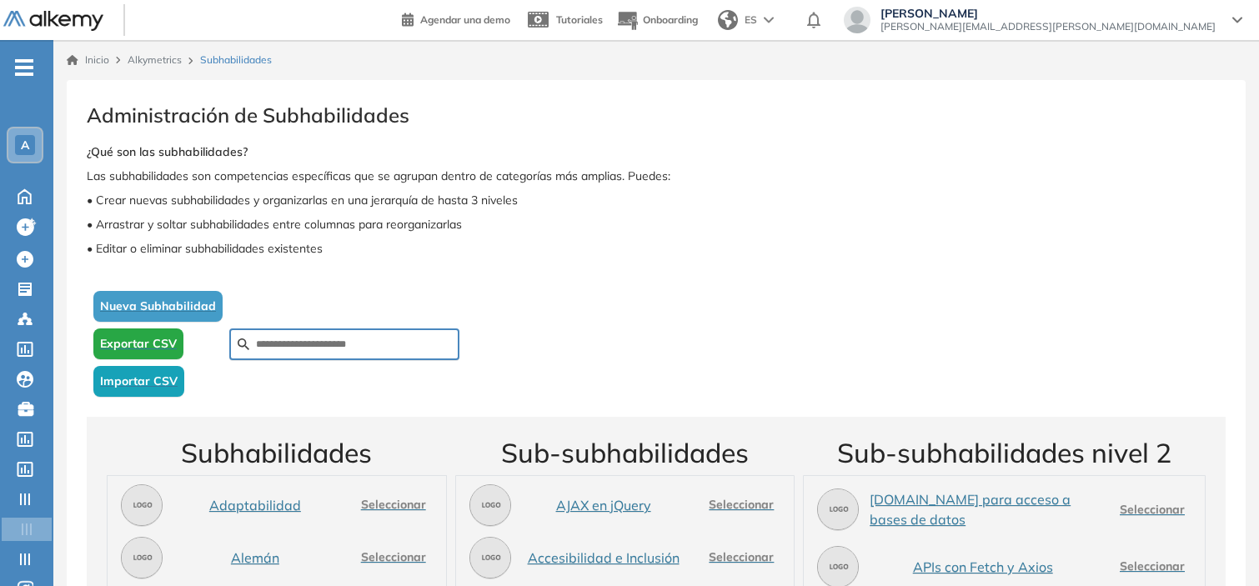
click at [158, 345] on span "Exportar CSV" at bounding box center [138, 344] width 77 height 18
click at [138, 375] on span "Importar CSV" at bounding box center [139, 382] width 78 height 18
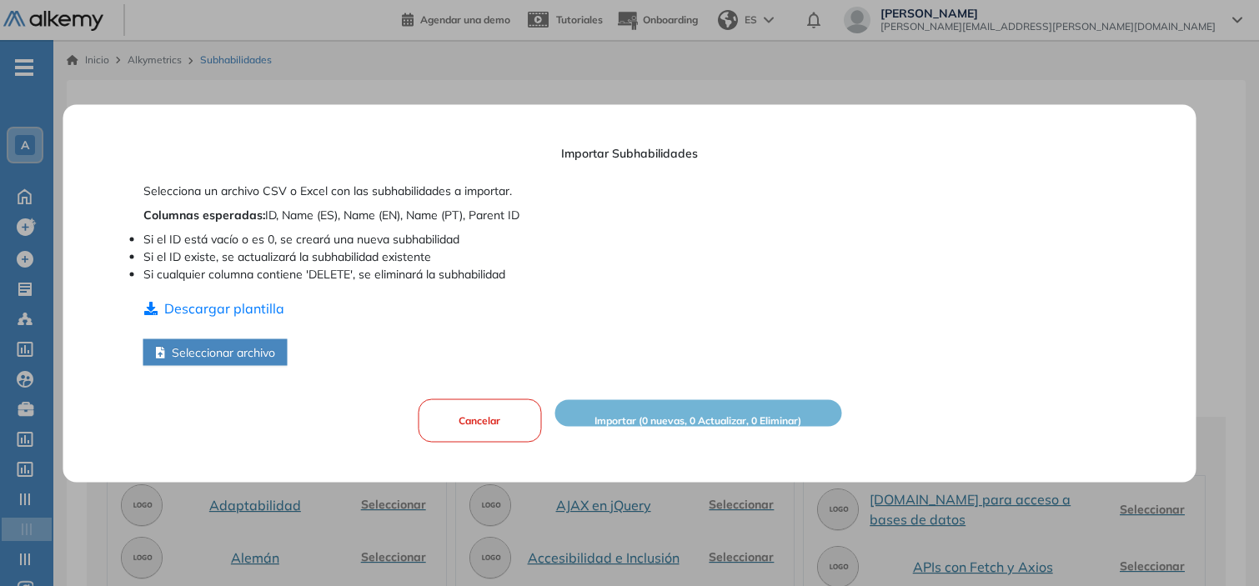
click at [202, 344] on button "Seleccionar archivo" at bounding box center [215, 351] width 144 height 27
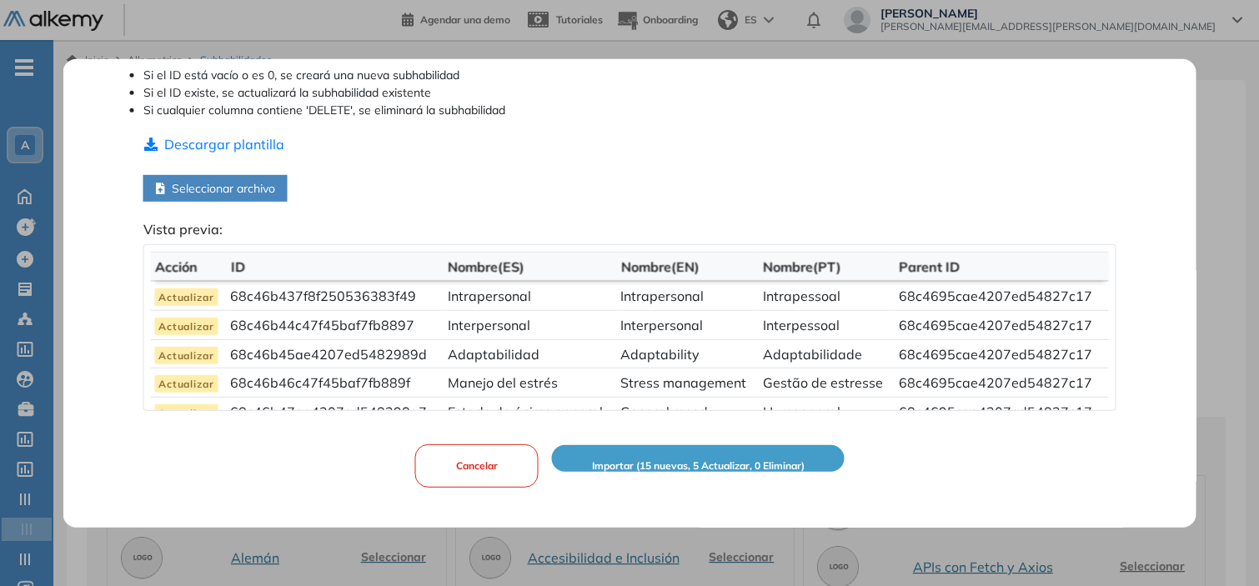
scroll to position [46, 0]
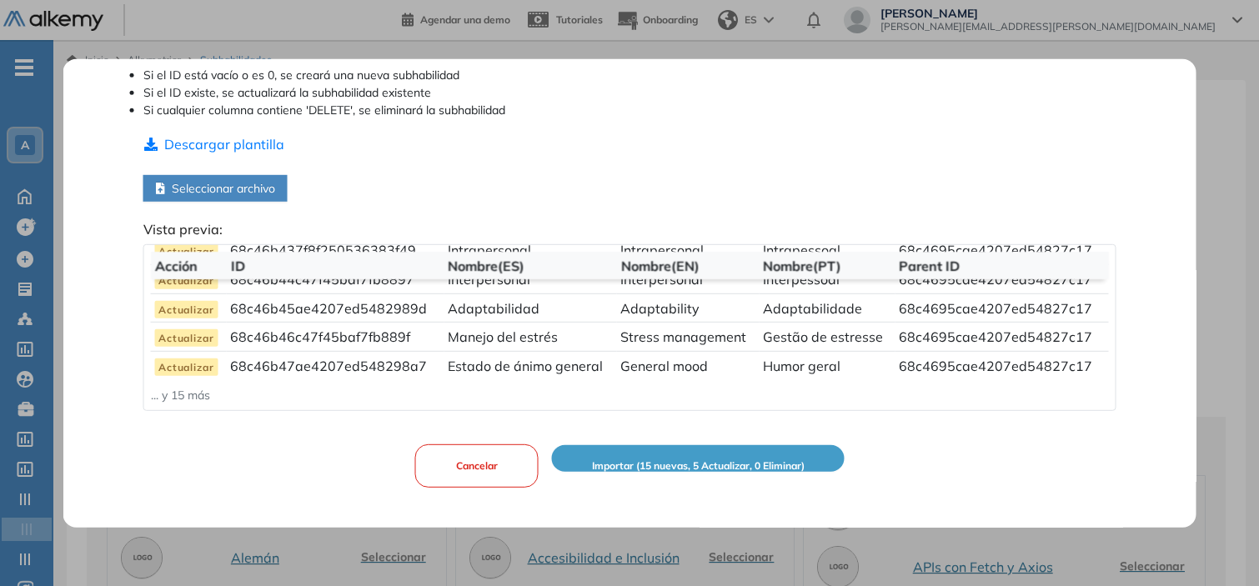
click at [196, 395] on p "... y 15 más" at bounding box center [630, 395] width 958 height 18
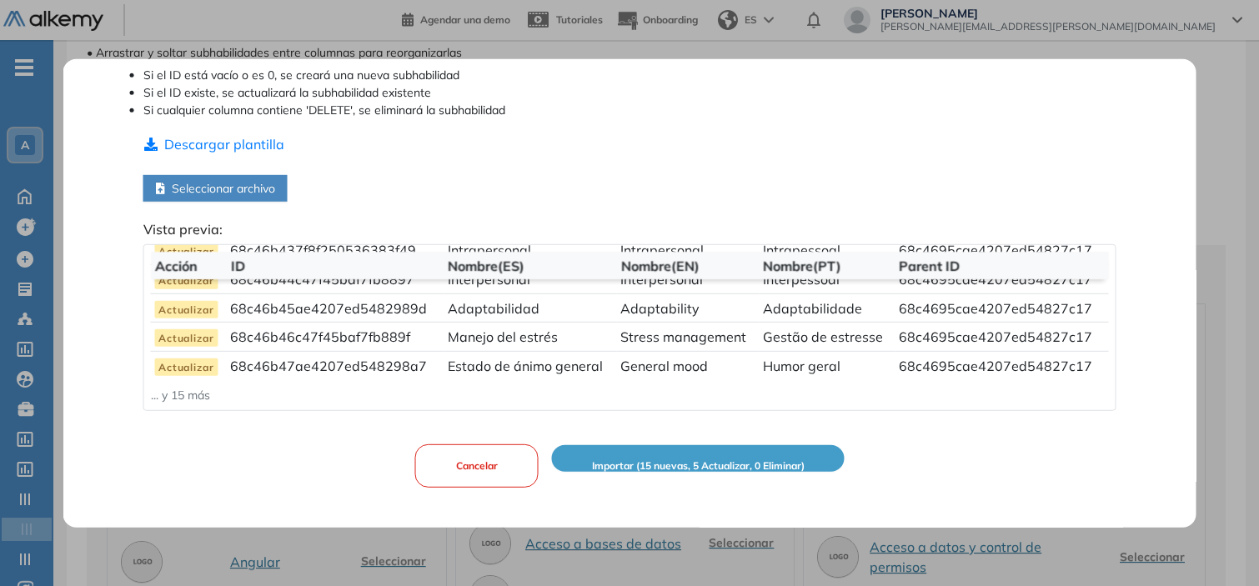
scroll to position [0, 0]
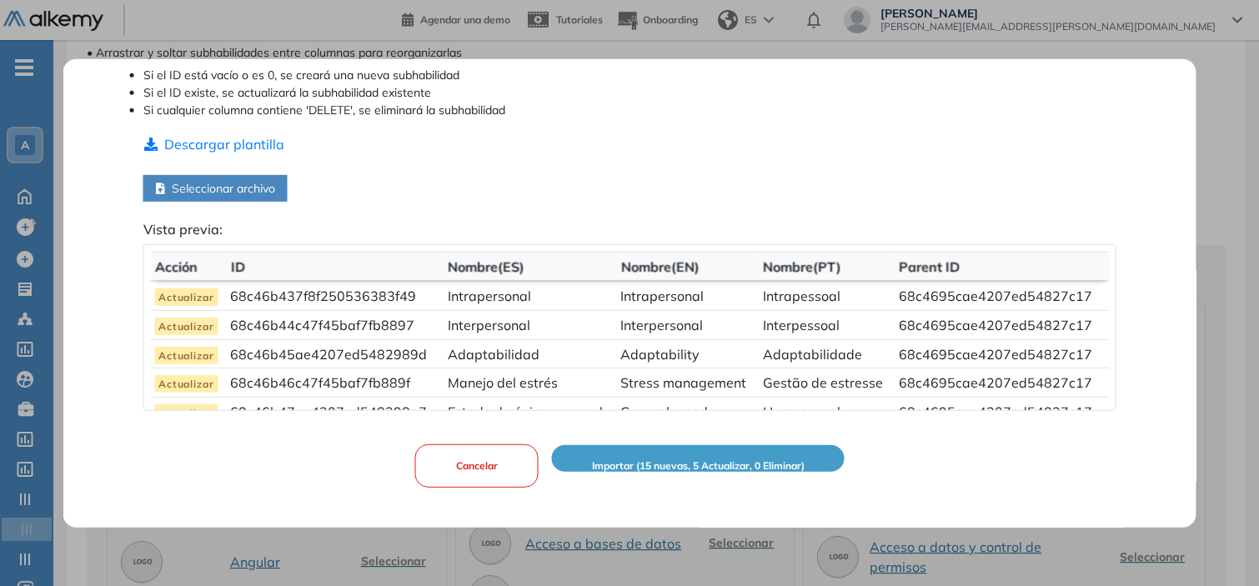
click at [660, 463] on span "Importar (15 nuevas, 5 Actualizar, 0 Eliminar)" at bounding box center [698, 466] width 213 height 16
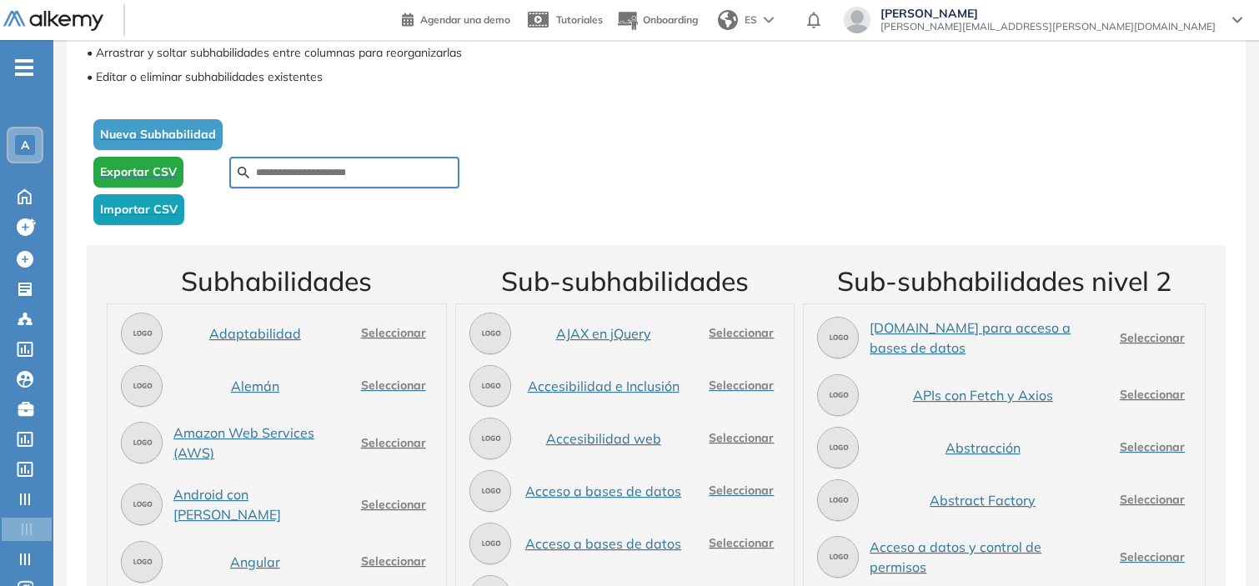
scroll to position [30, 0]
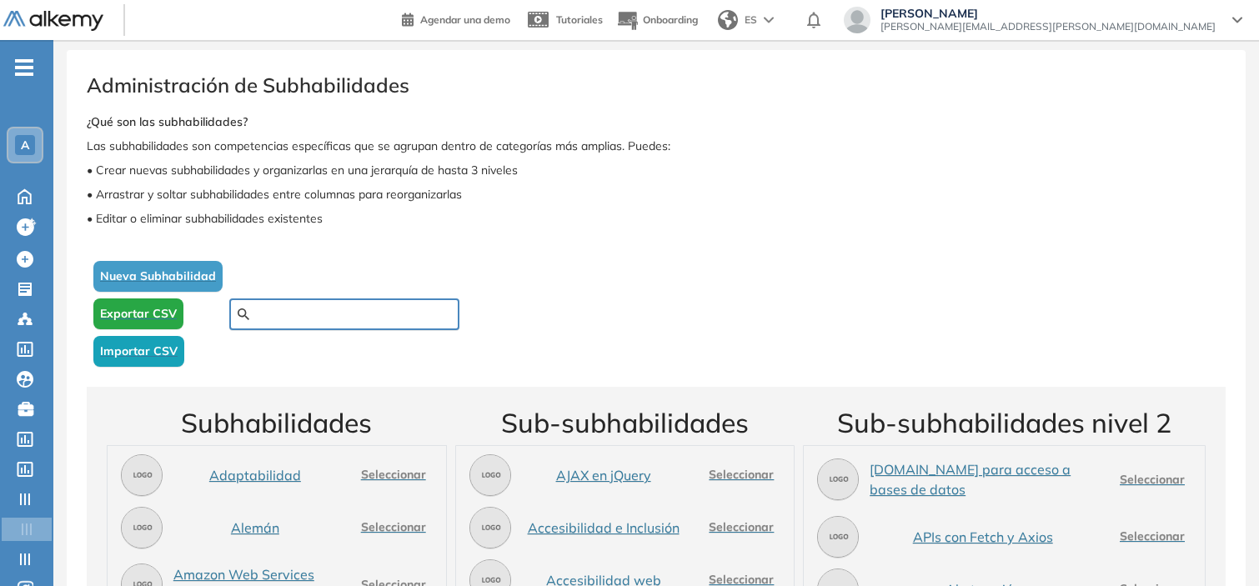
click at [340, 313] on input "text" at bounding box center [353, 314] width 195 height 15
paste input "**********"
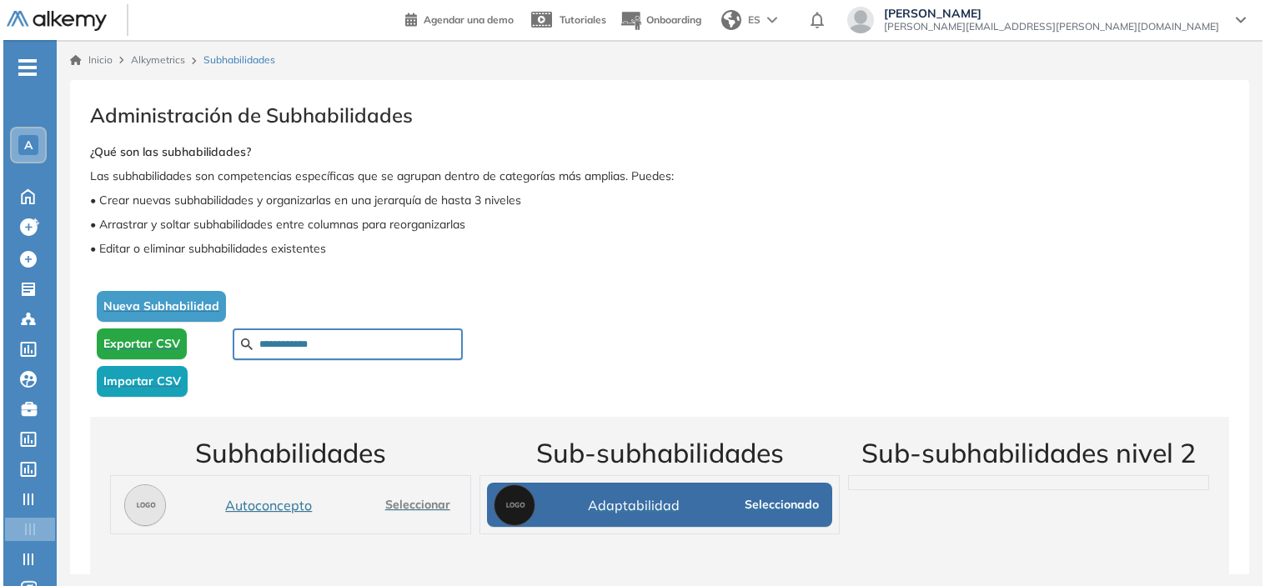
scroll to position [0, 0]
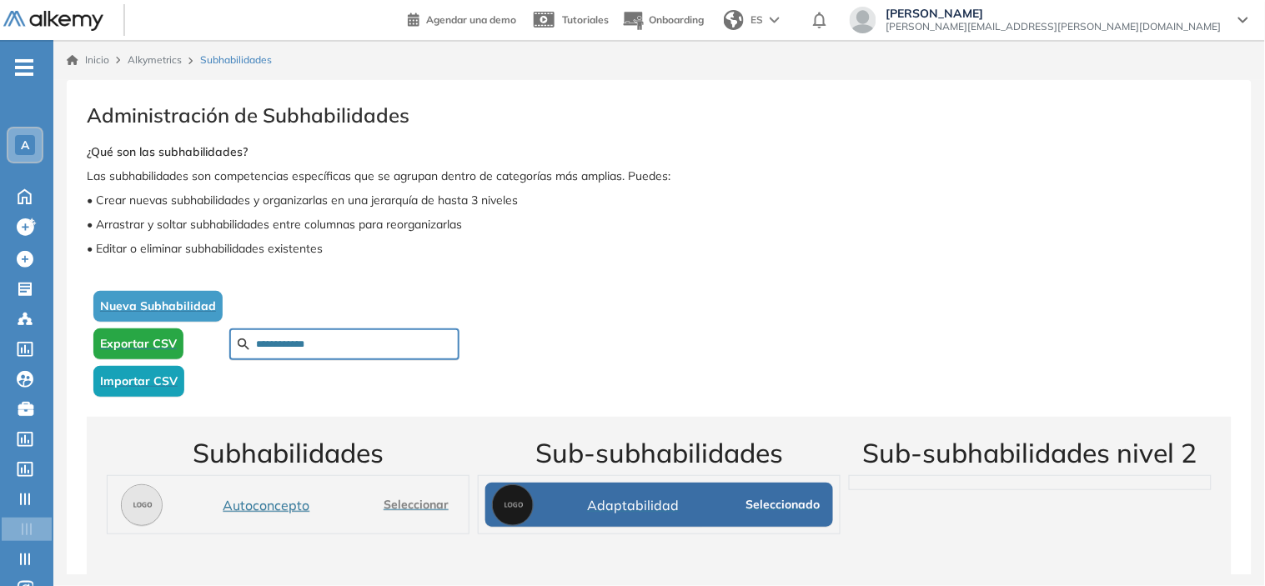
type input "**********"
